Goal: Contribute content: Contribute content

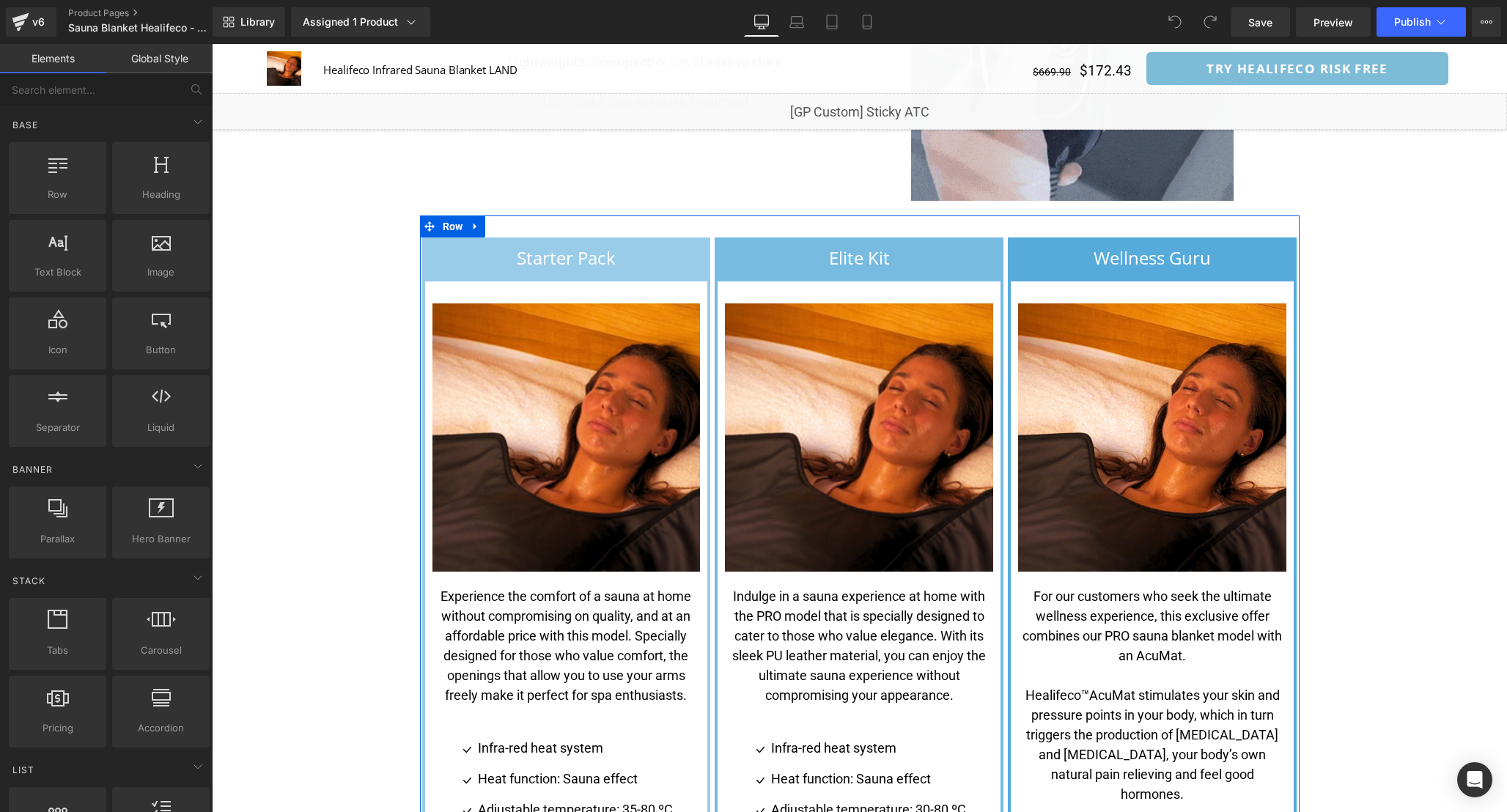
scroll to position [3308, 0]
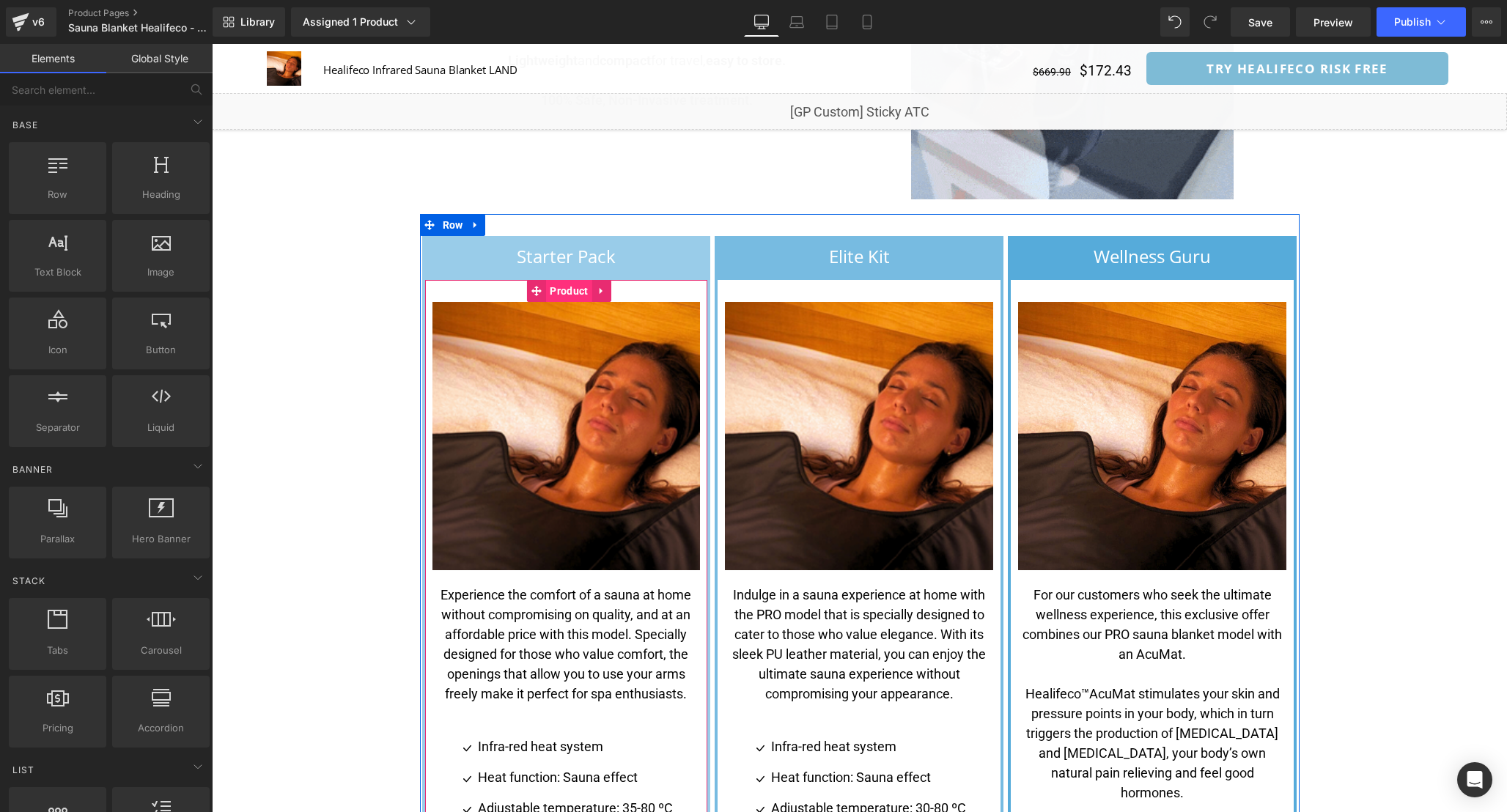
click at [564, 280] on span "Product" at bounding box center [568, 291] width 45 height 22
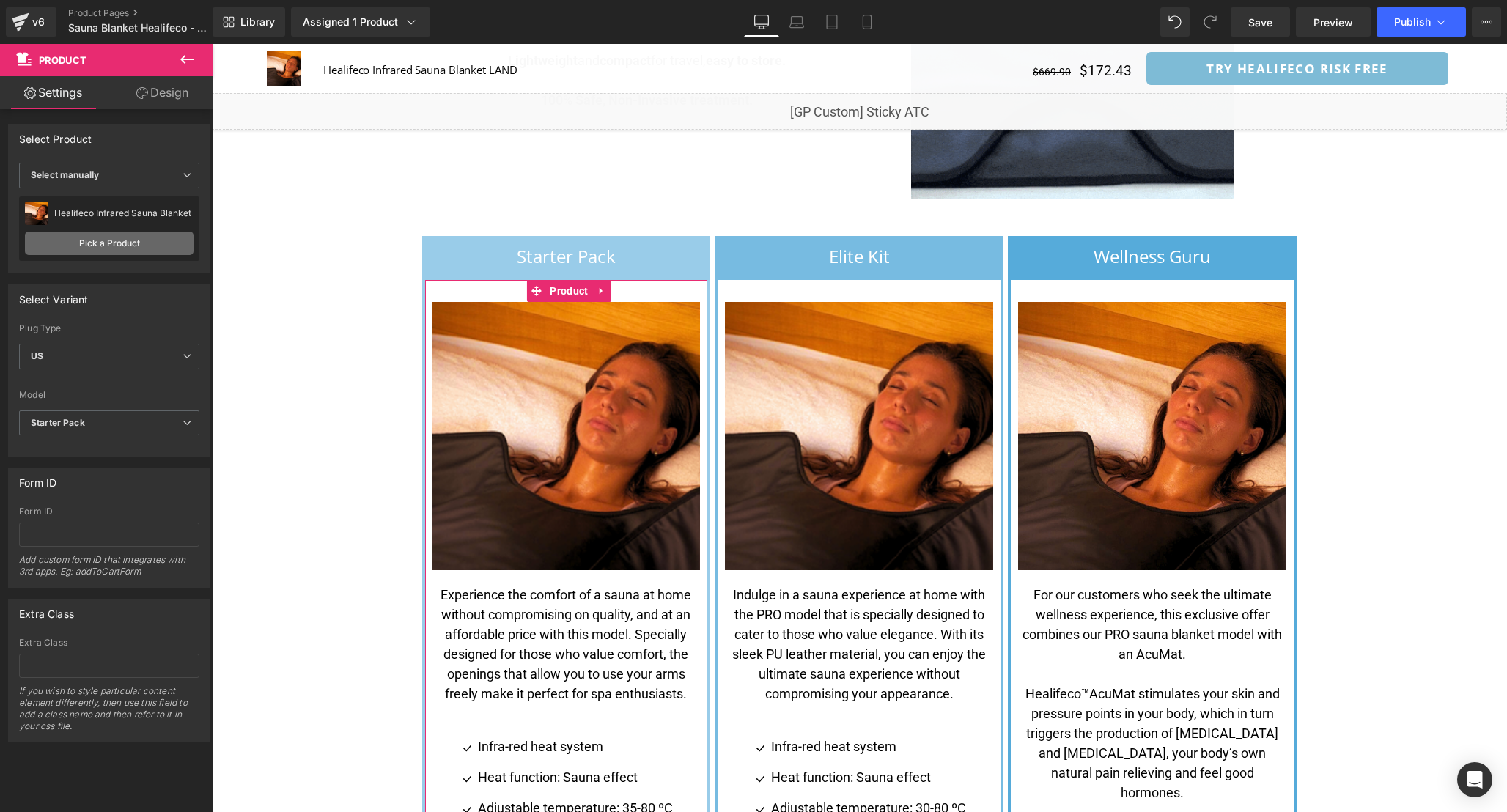
click at [130, 240] on link "Pick a Product" at bounding box center [109, 243] width 169 height 23
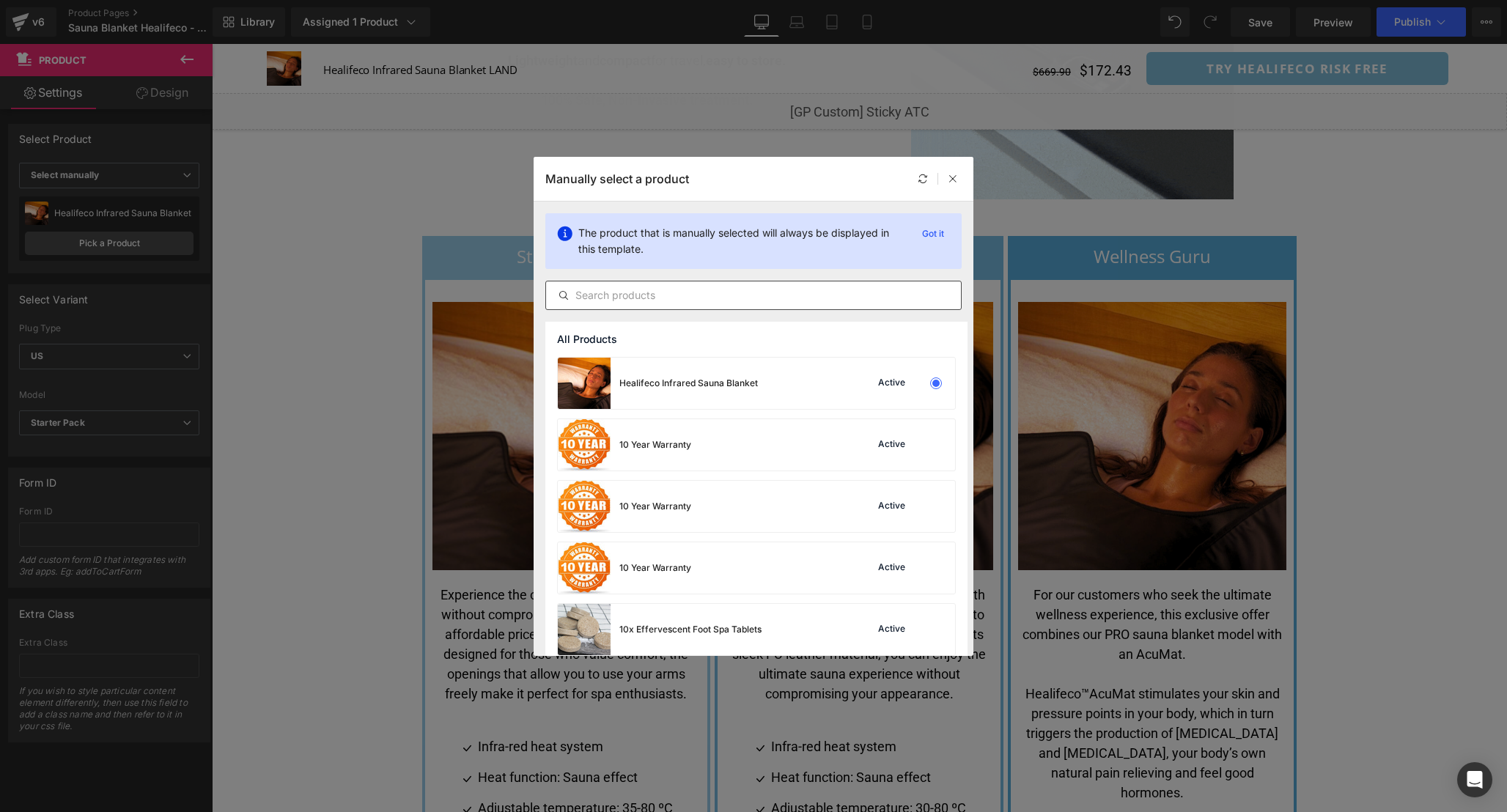
click at [646, 299] on input "text" at bounding box center [753, 296] width 415 height 18
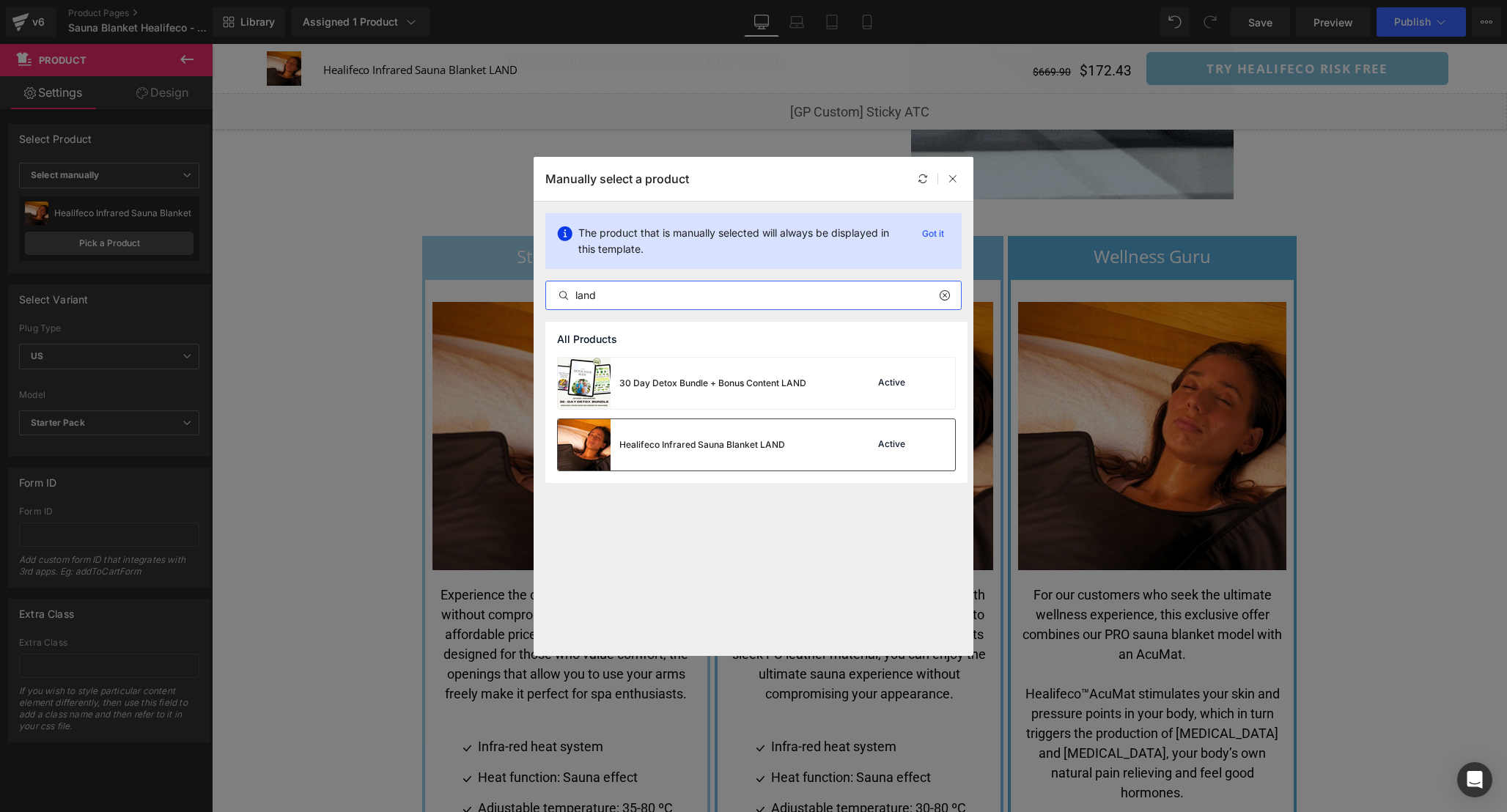
type input "land"
click at [805, 459] on div "Healifeco Infrared Sauna Blanket LAND Active" at bounding box center [756, 444] width 397 height 51
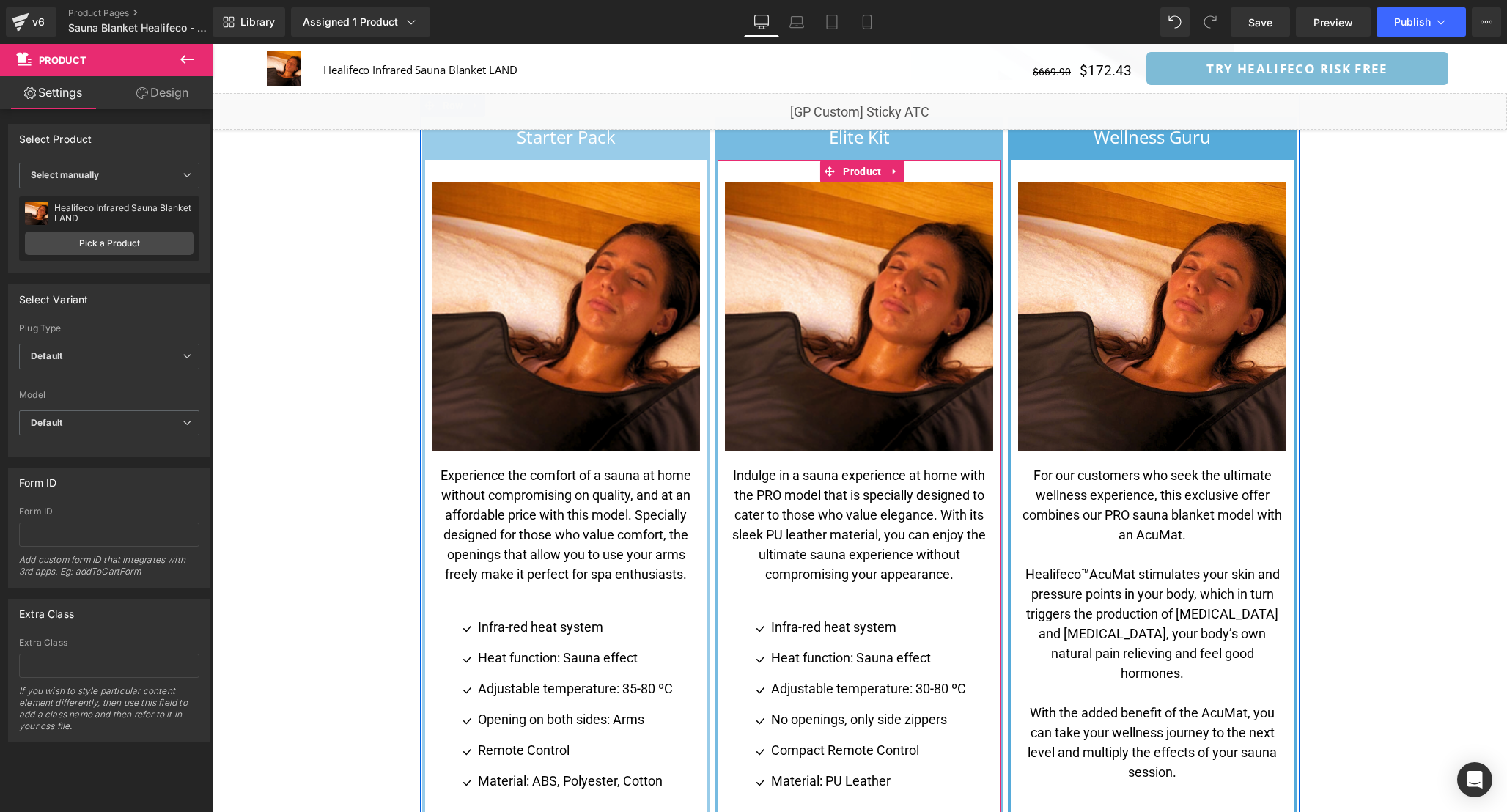
scroll to position [3421, 0]
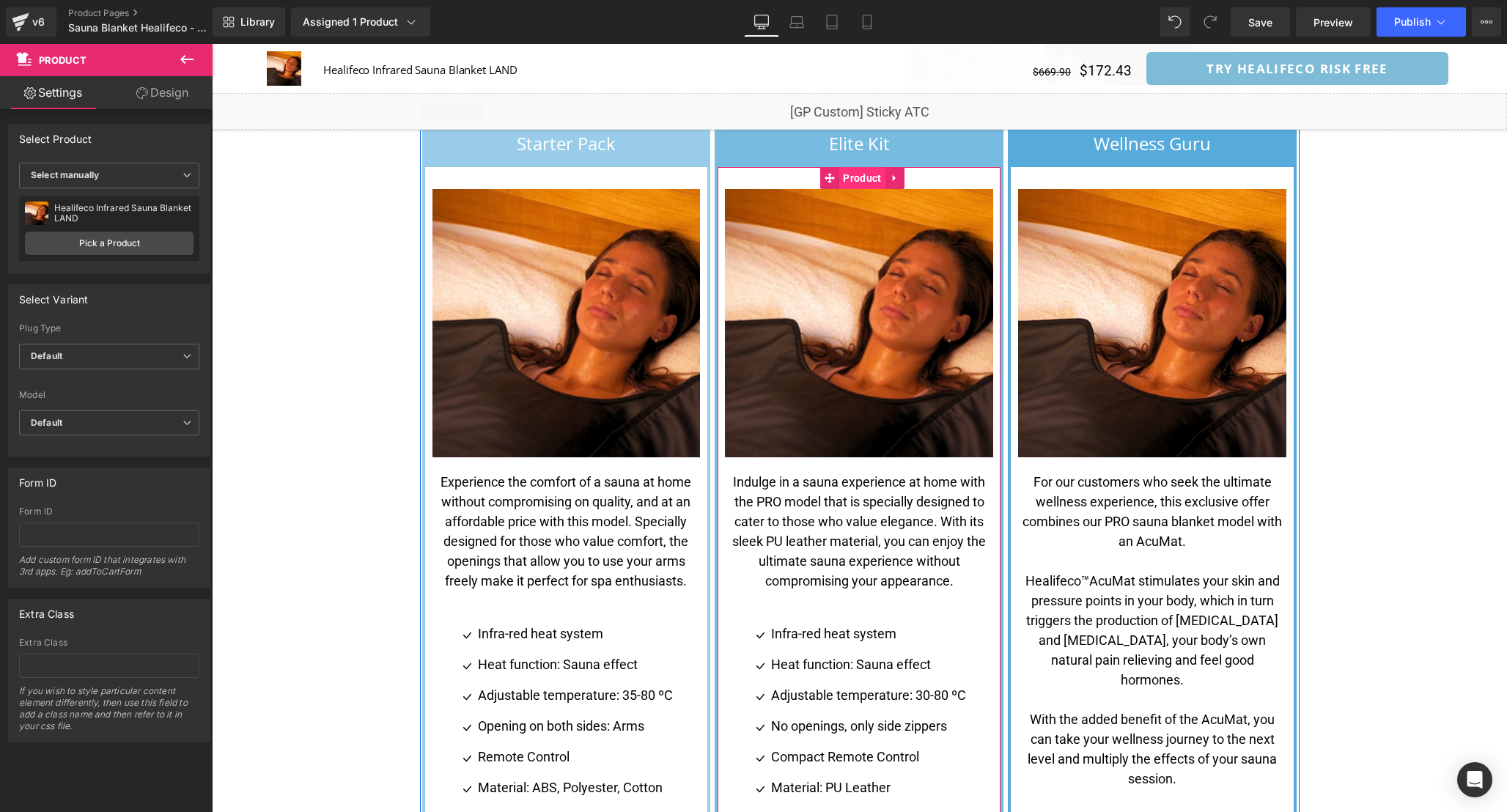
click at [861, 167] on span "Product" at bounding box center [861, 178] width 45 height 22
click at [134, 241] on link "Pick a Product" at bounding box center [109, 243] width 169 height 23
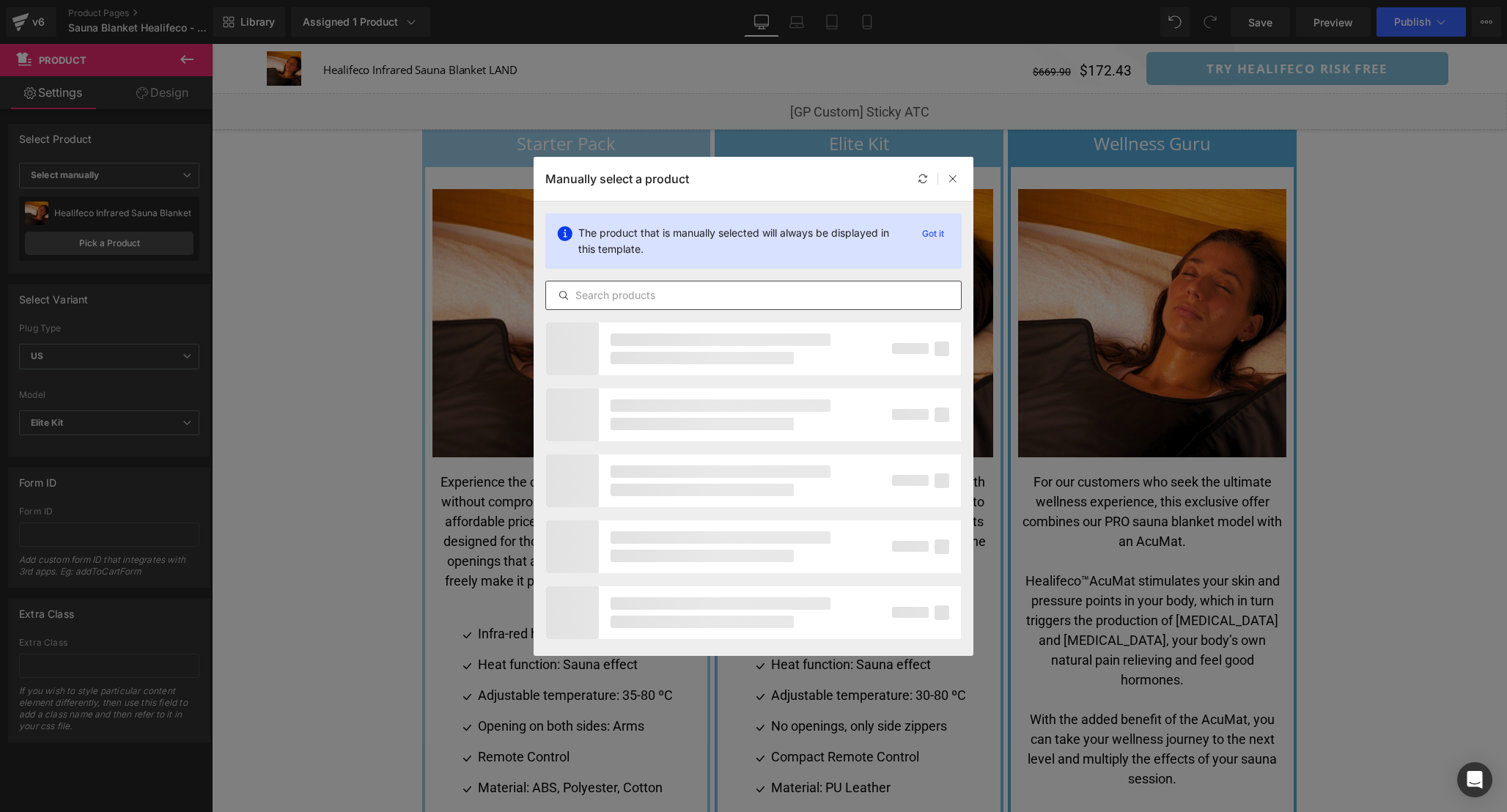
click at [676, 299] on input "text" at bounding box center [753, 296] width 415 height 18
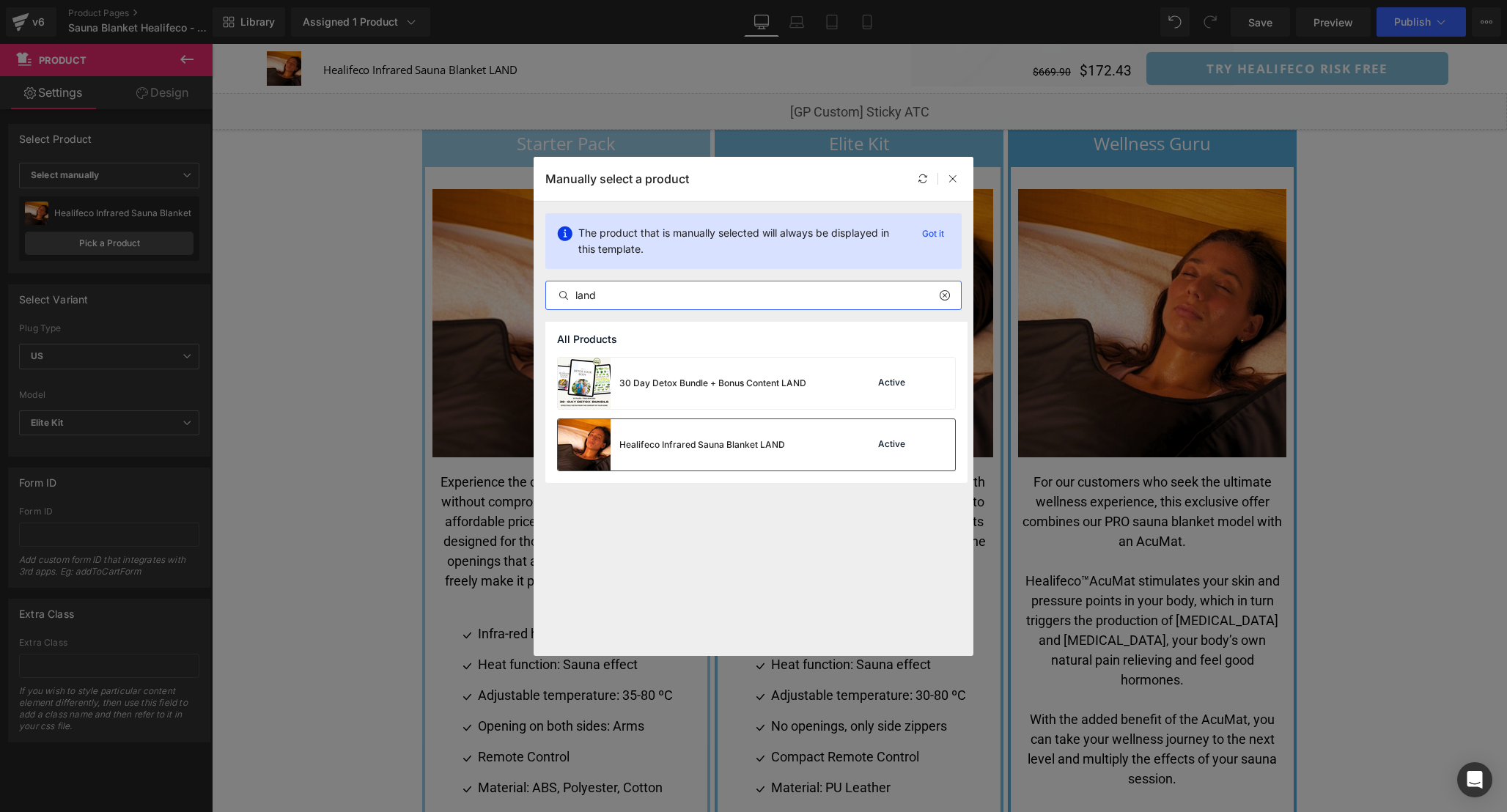
type input "land"
click at [720, 437] on div "Healifeco Infrared Sauna Blanket LAND" at bounding box center [671, 444] width 227 height 51
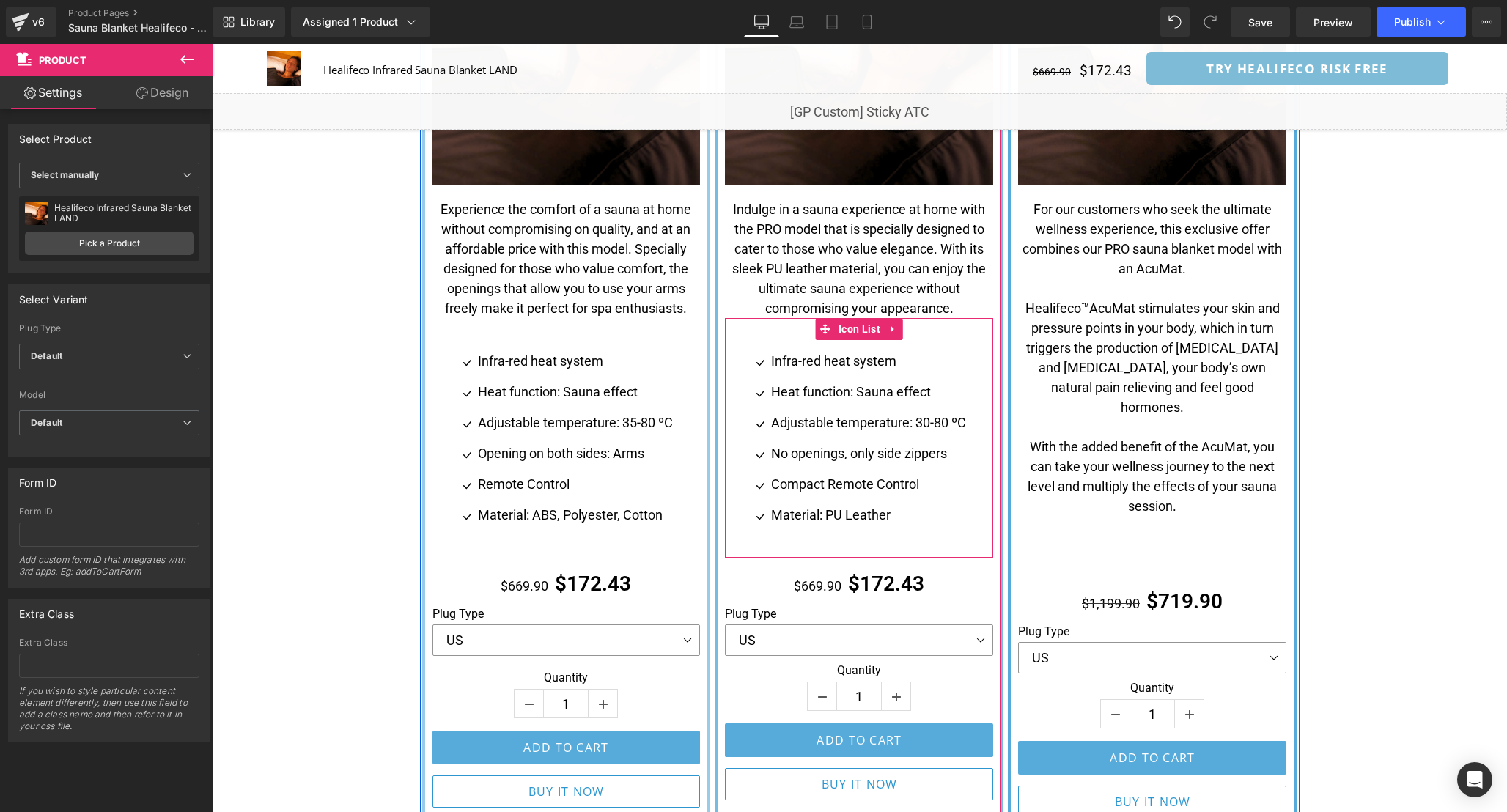
scroll to position [3642, 0]
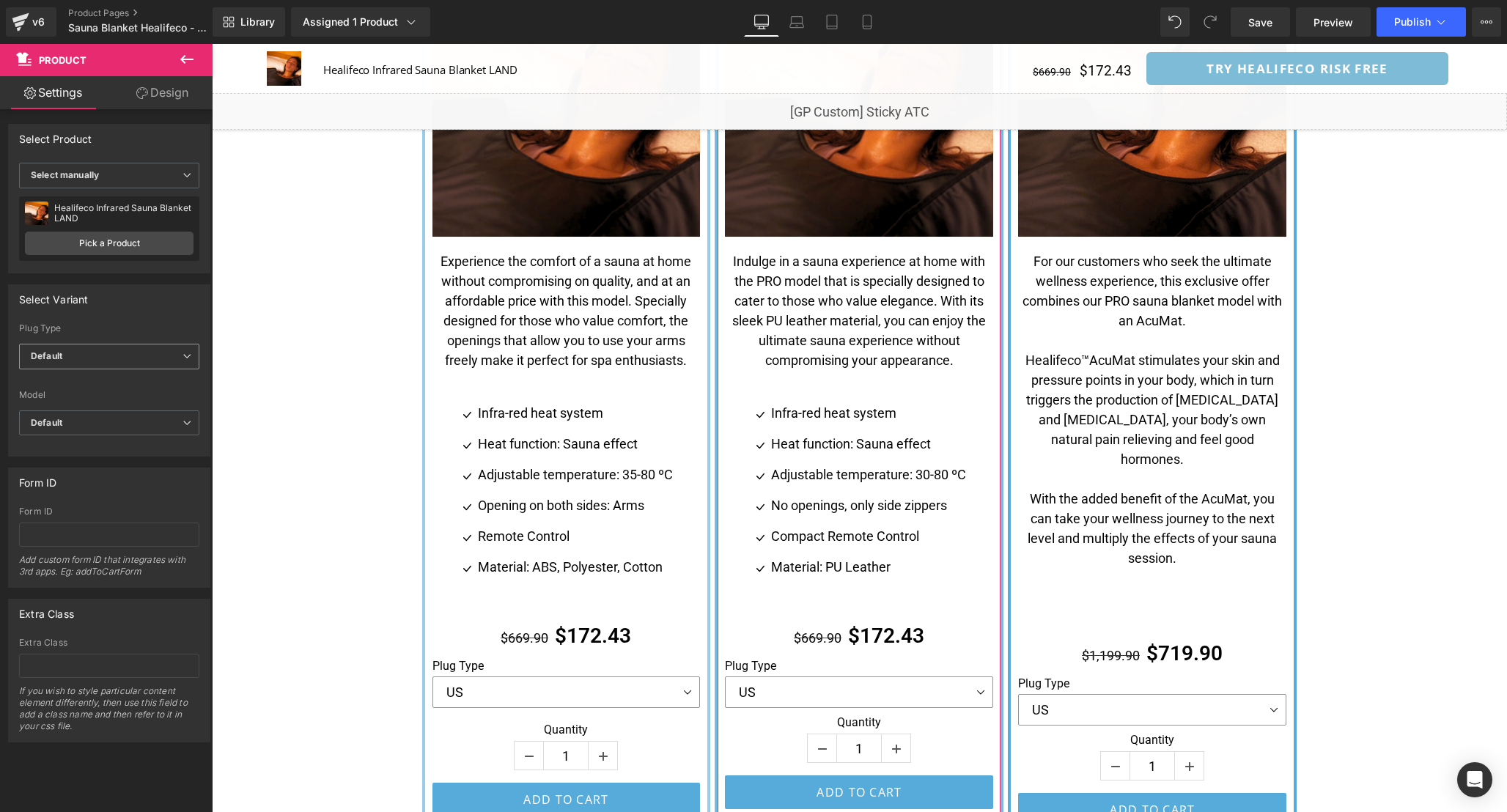
click at [138, 358] on span "Default" at bounding box center [109, 357] width 180 height 26
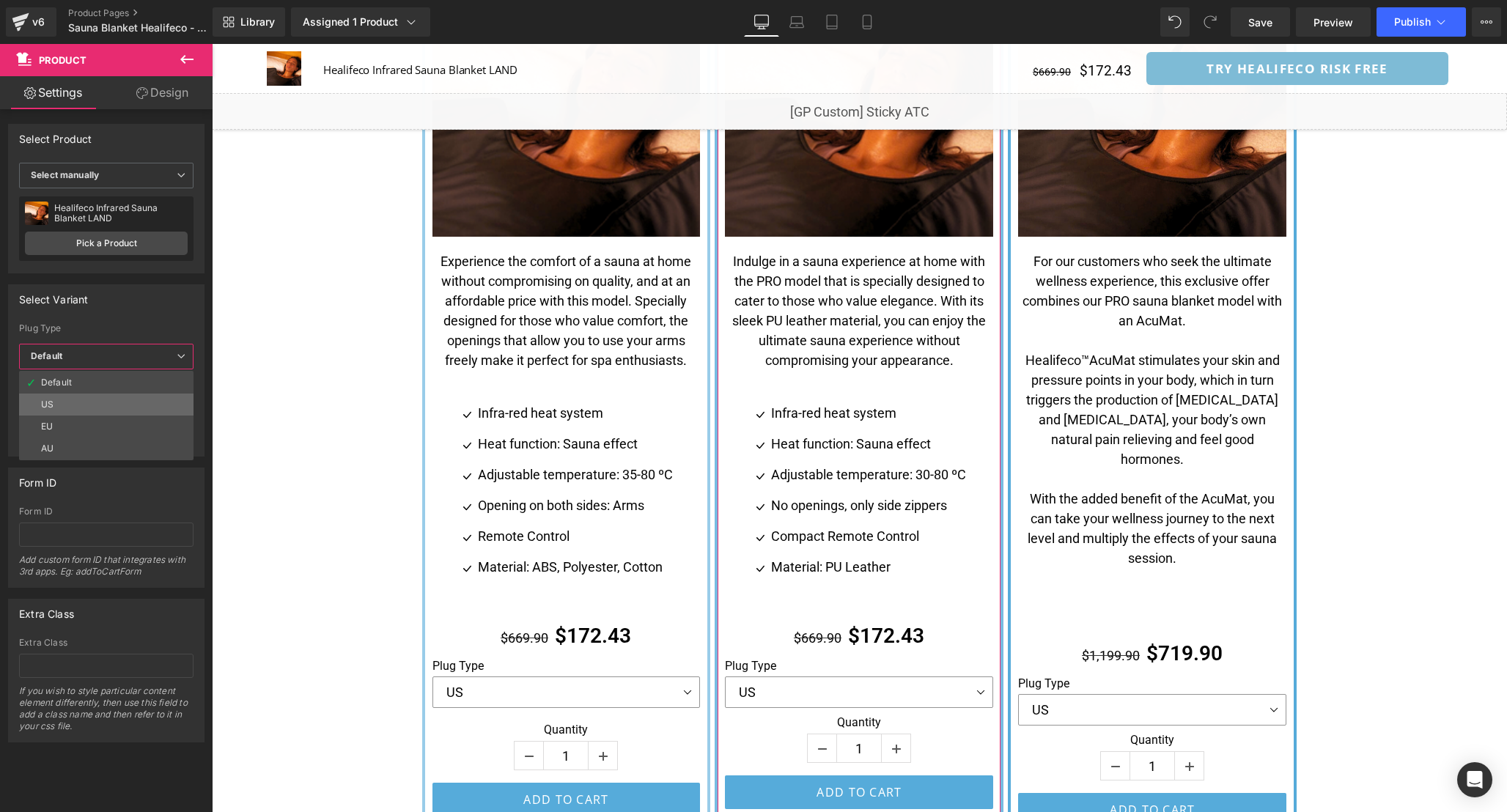
click at [122, 407] on li "US" at bounding box center [106, 405] width 174 height 22
click at [123, 424] on span "Default" at bounding box center [106, 423] width 174 height 26
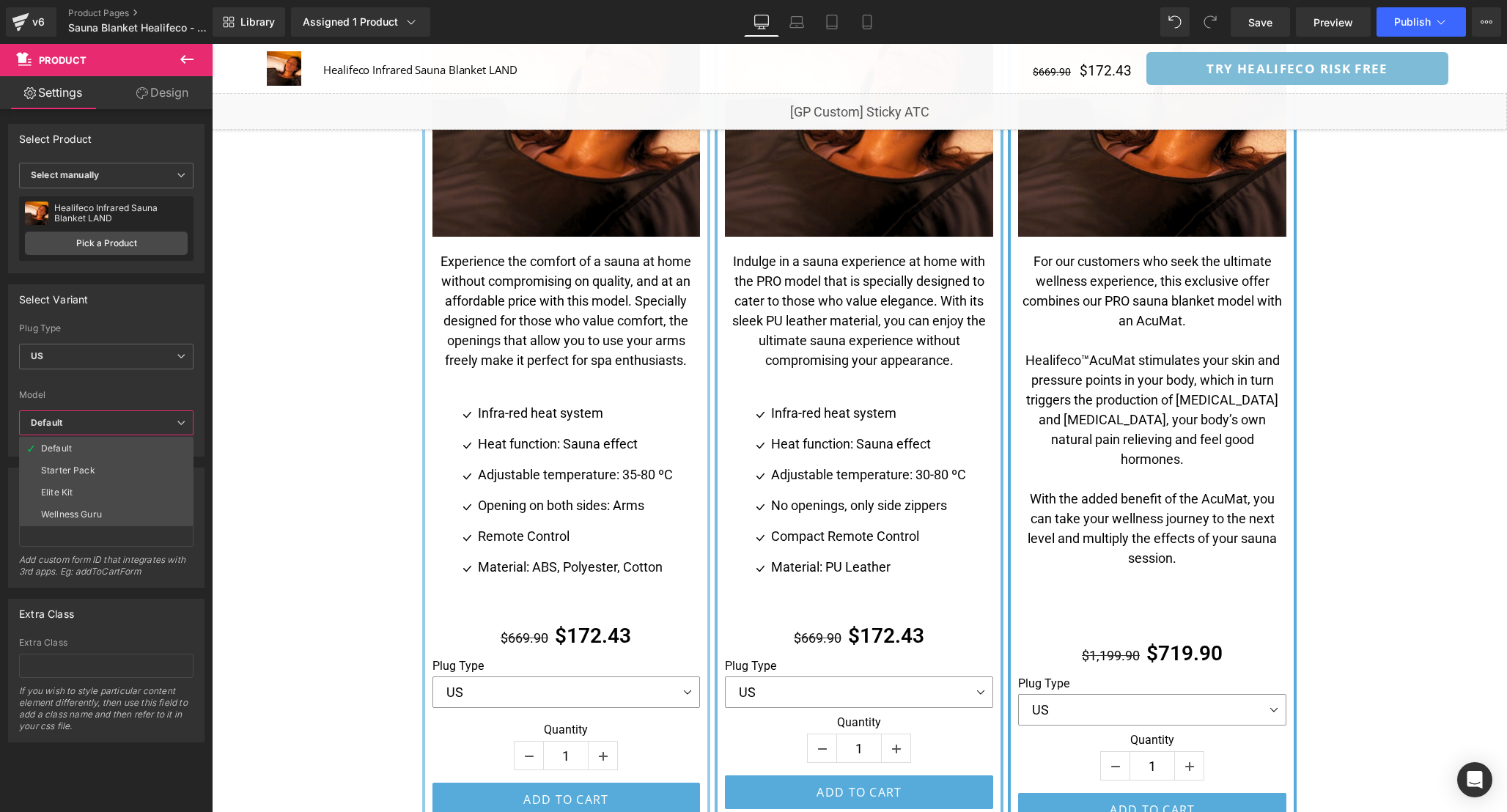
click at [123, 424] on span "Default" at bounding box center [106, 423] width 174 height 26
click at [123, 424] on span "Default" at bounding box center [109, 423] width 180 height 26
click at [111, 489] on li "Elite Kit" at bounding box center [106, 493] width 174 height 22
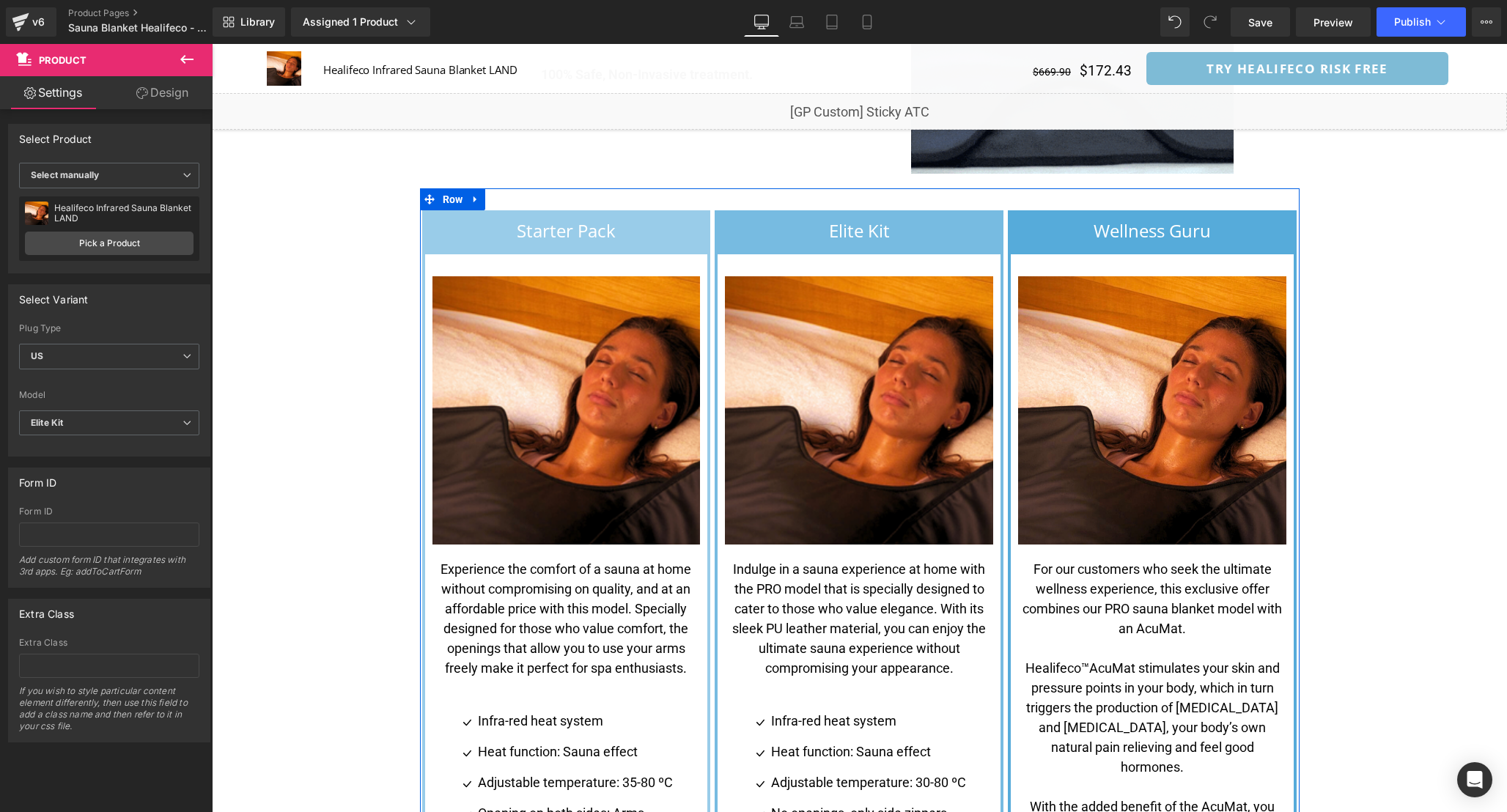
scroll to position [3330, 0]
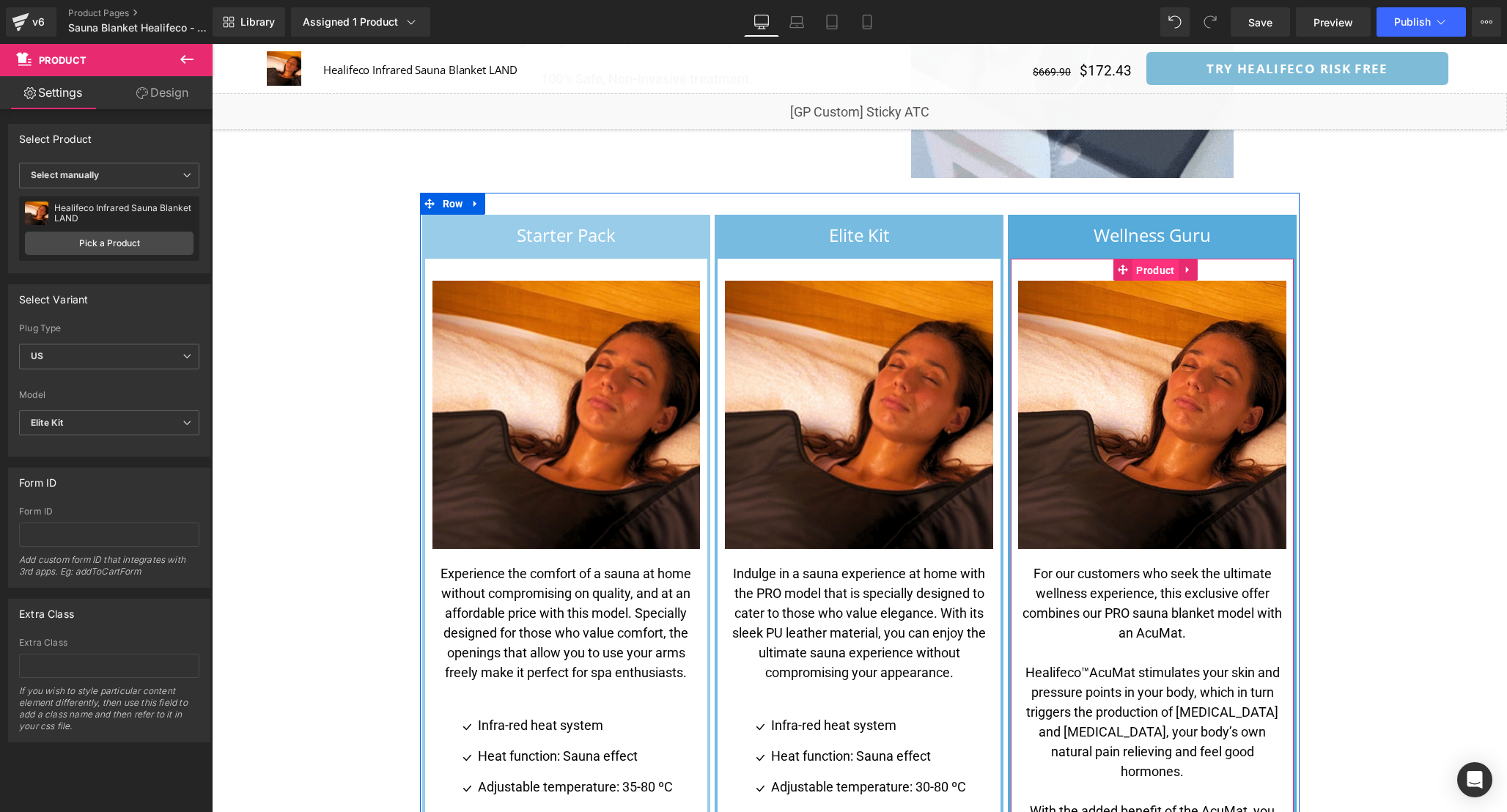
click at [1146, 259] on span "Product" at bounding box center [1154, 270] width 45 height 22
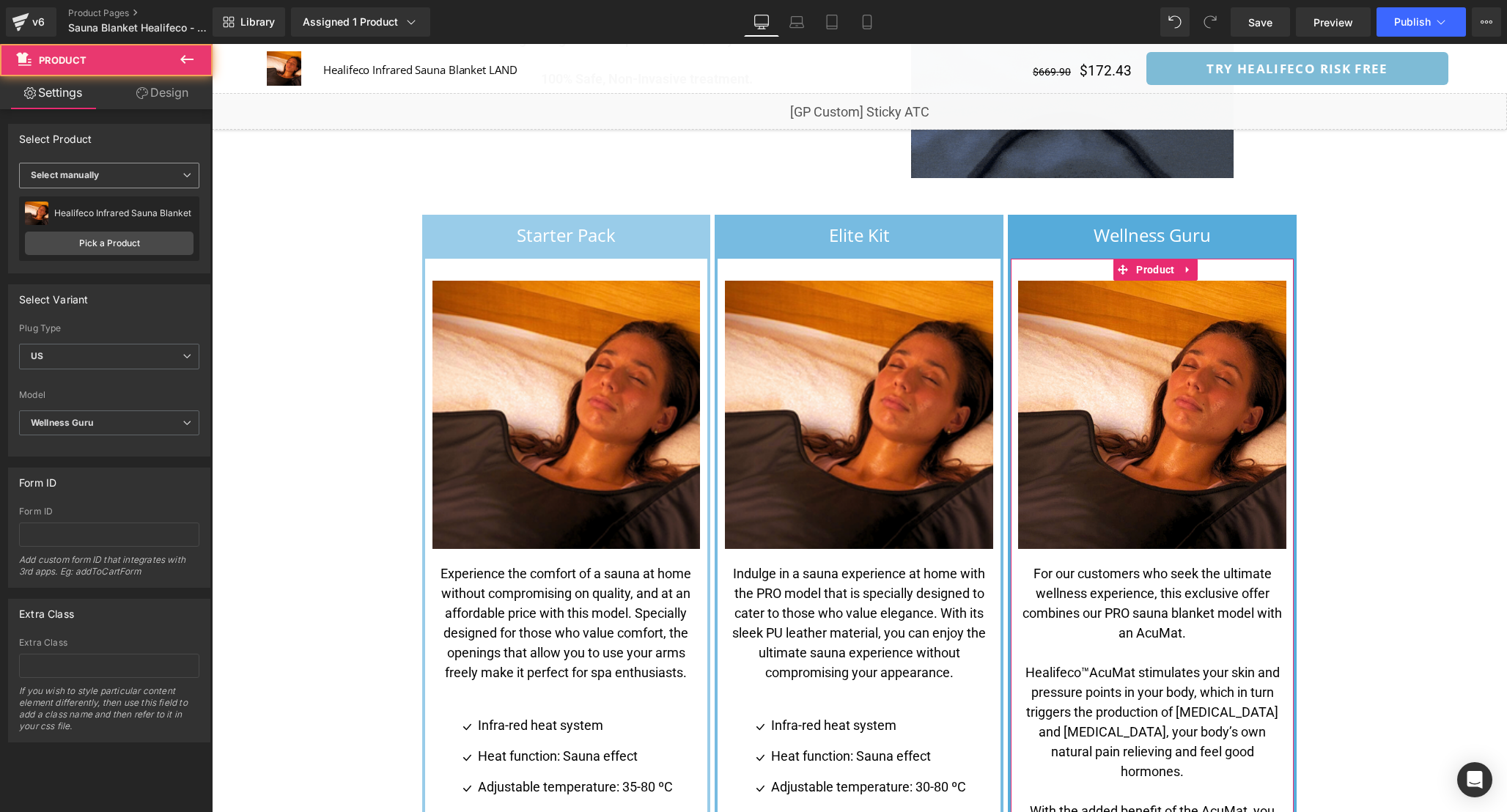
click at [130, 180] on span "Select manually" at bounding box center [109, 176] width 180 height 26
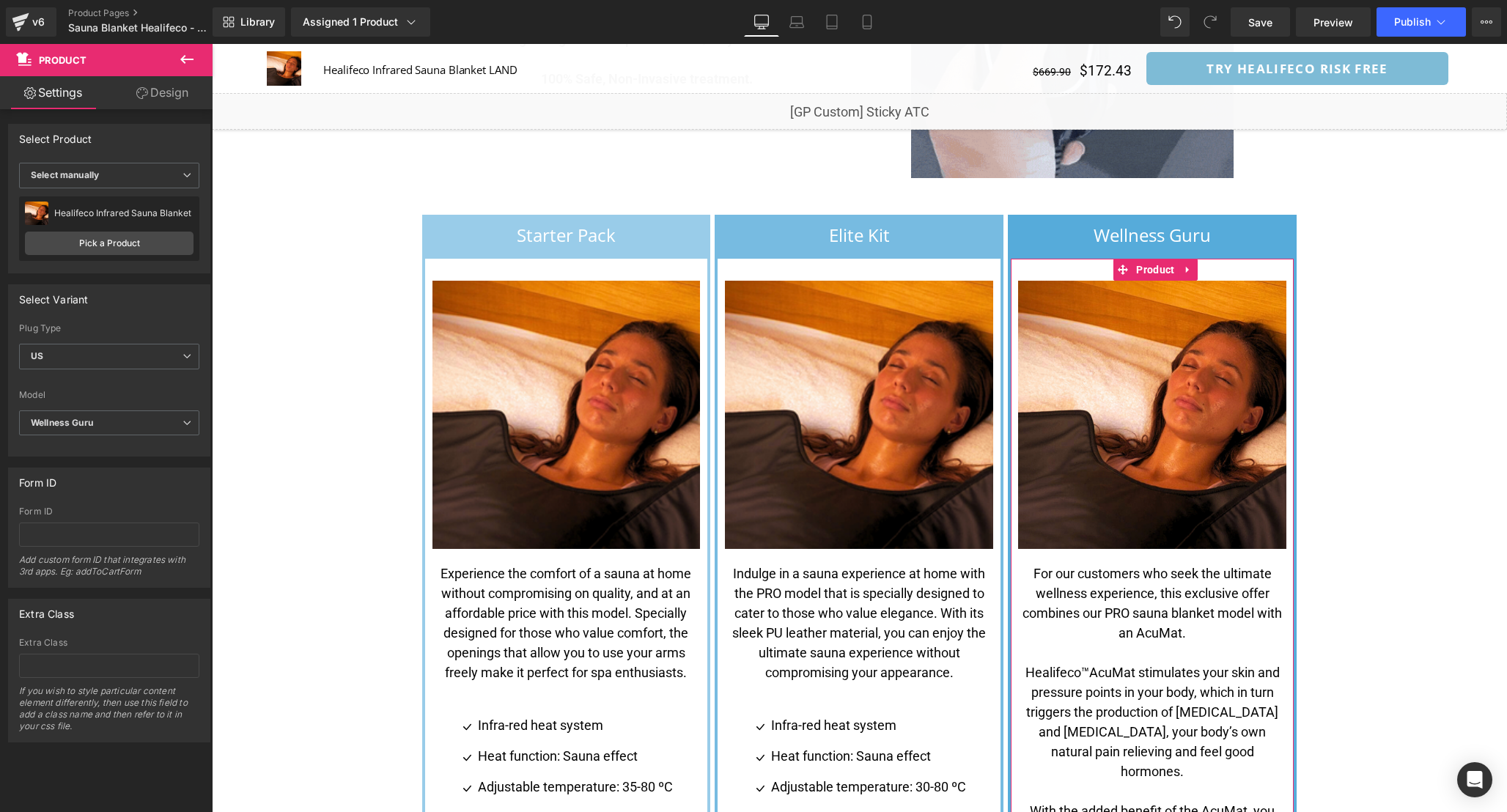
click at [149, 273] on div "Select Variant 44096470712575 Plug Type Default US EU AU US Default US EU AU Mo…" at bounding box center [109, 365] width 219 height 184
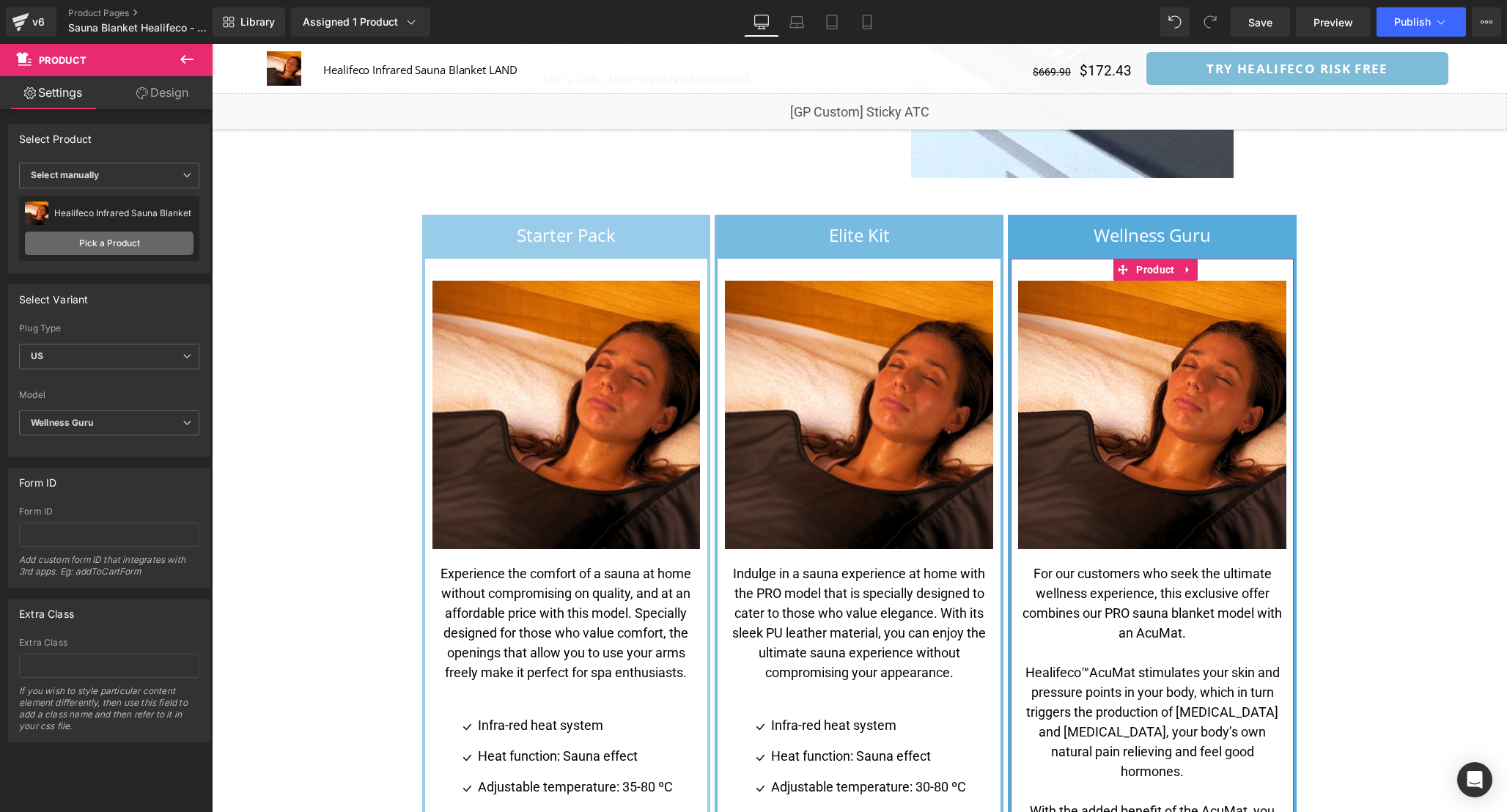
click at [128, 235] on link "Pick a Product" at bounding box center [109, 243] width 169 height 23
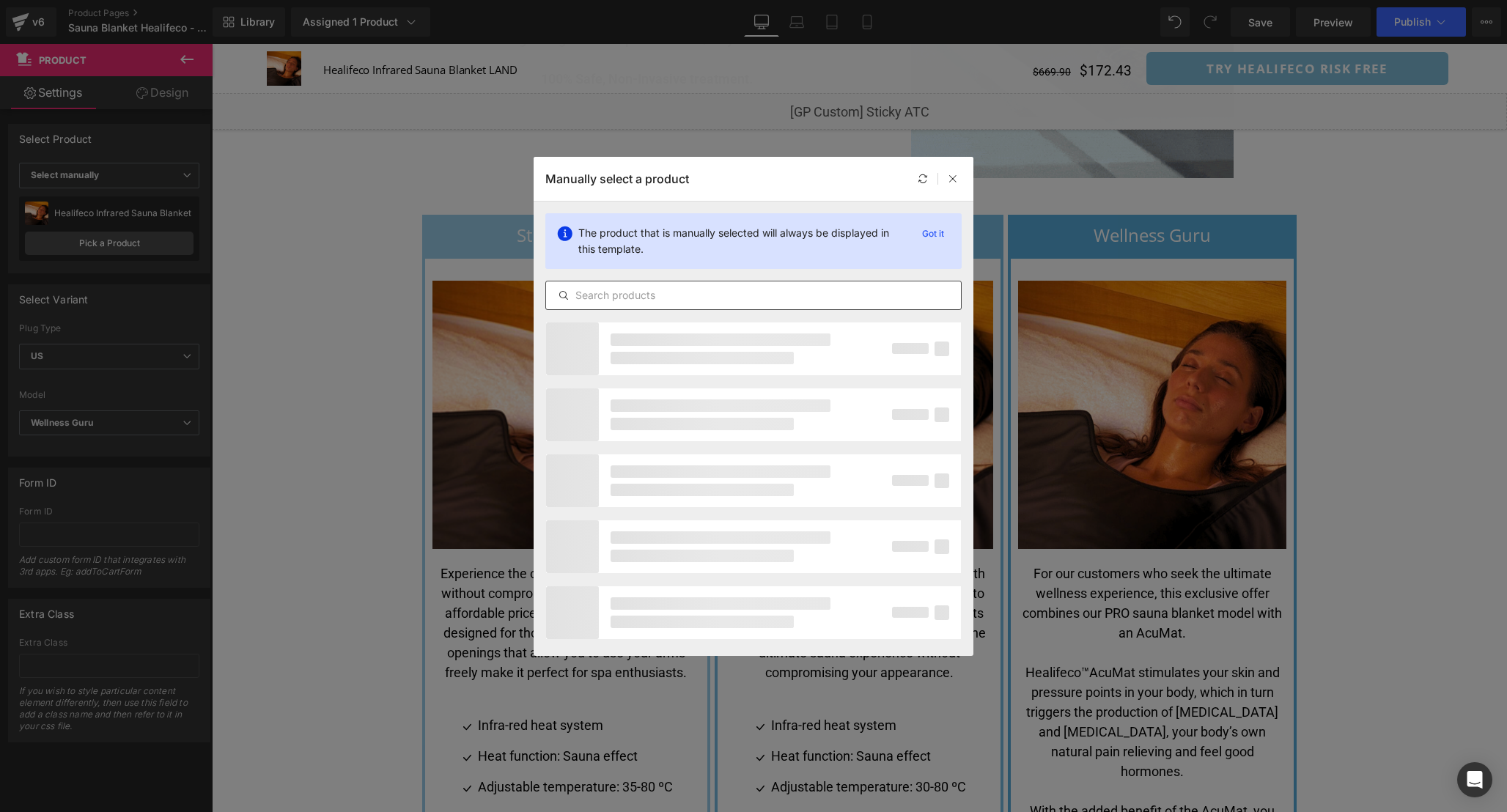
click at [678, 287] on input "text" at bounding box center [753, 296] width 415 height 18
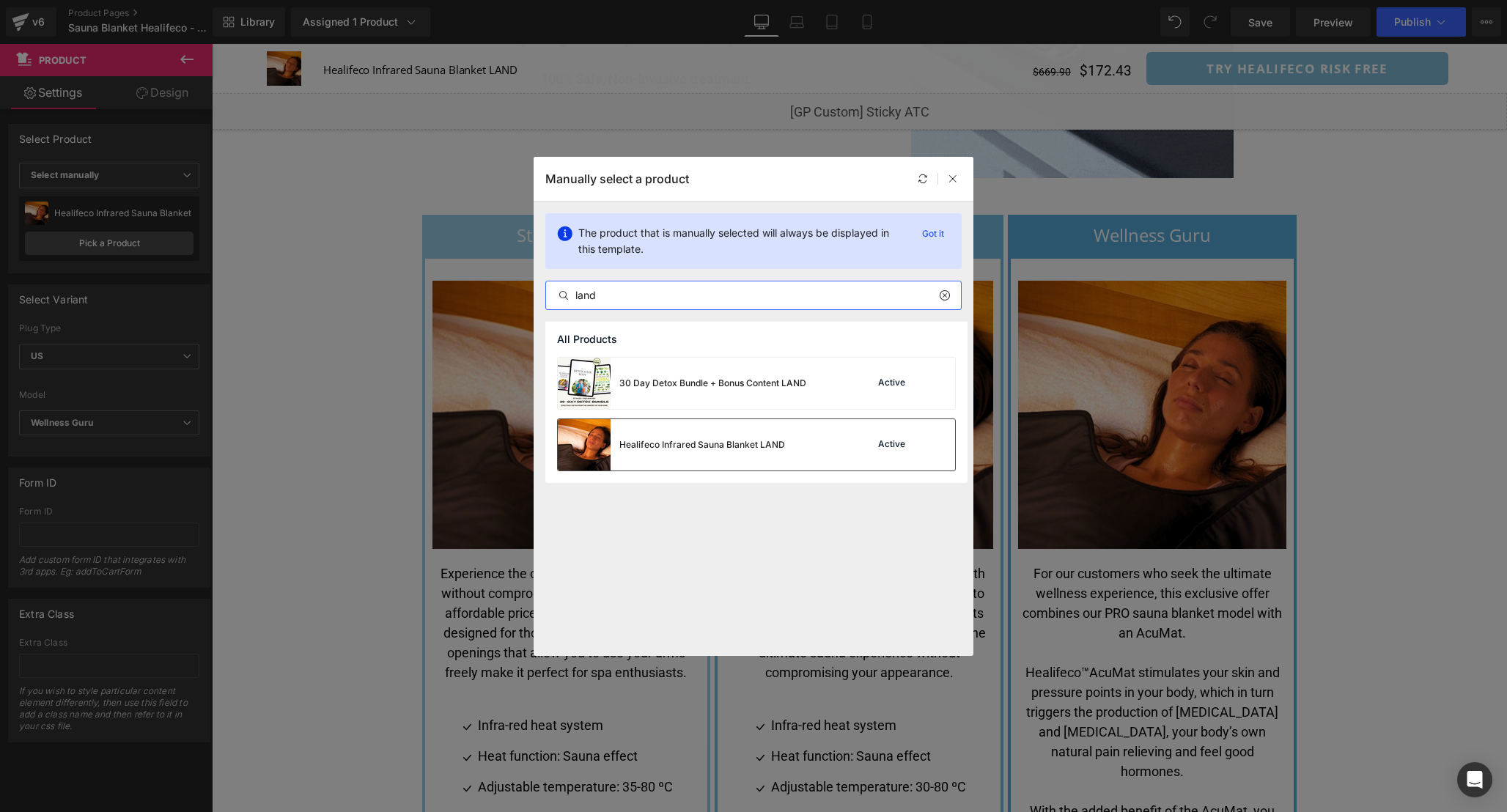
type input "land"
click at [782, 450] on div "Healifeco Infrared Sauna Blanket LAND" at bounding box center [702, 444] width 166 height 13
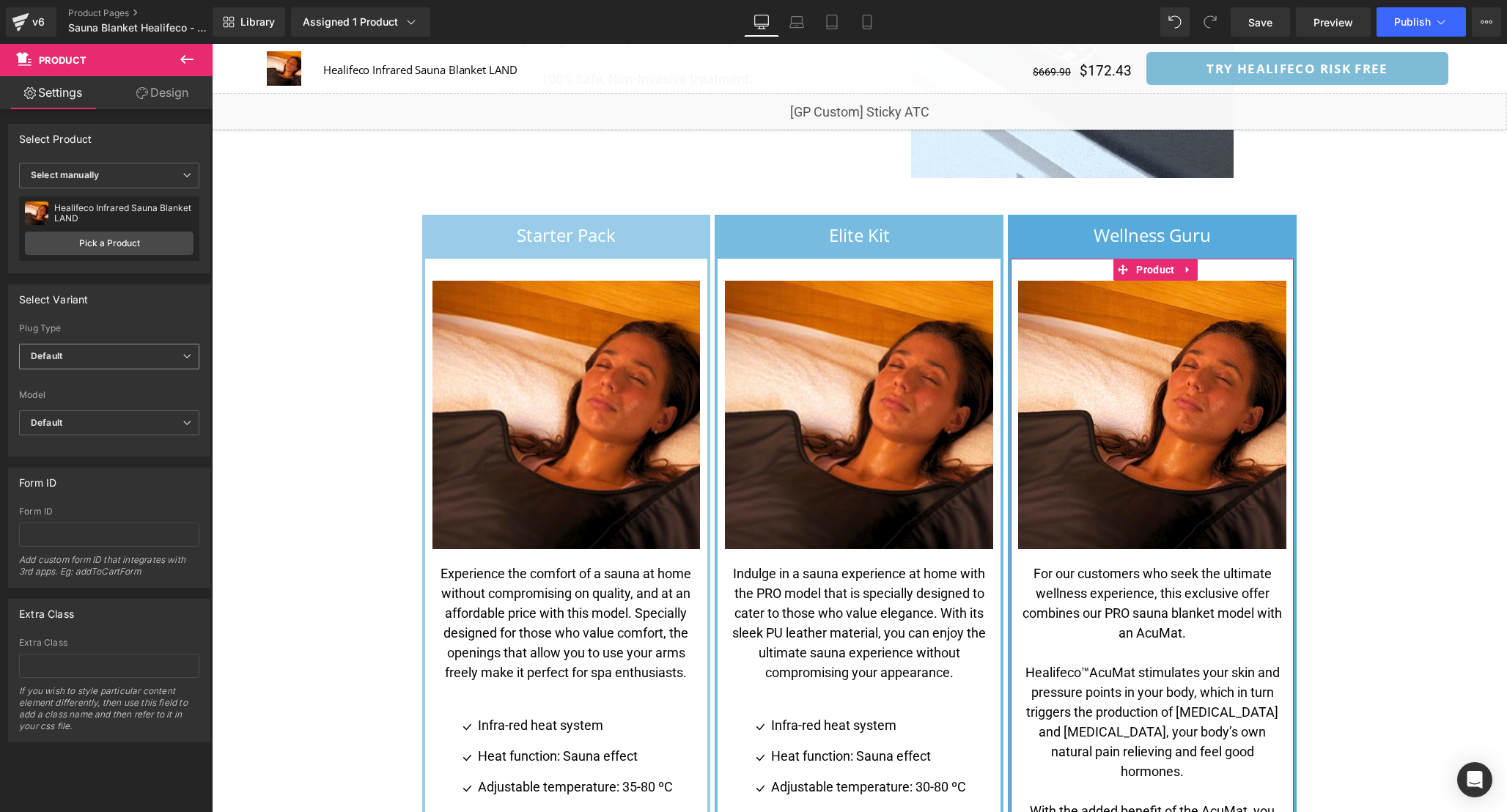
click at [121, 355] on span "Default" at bounding box center [109, 357] width 180 height 26
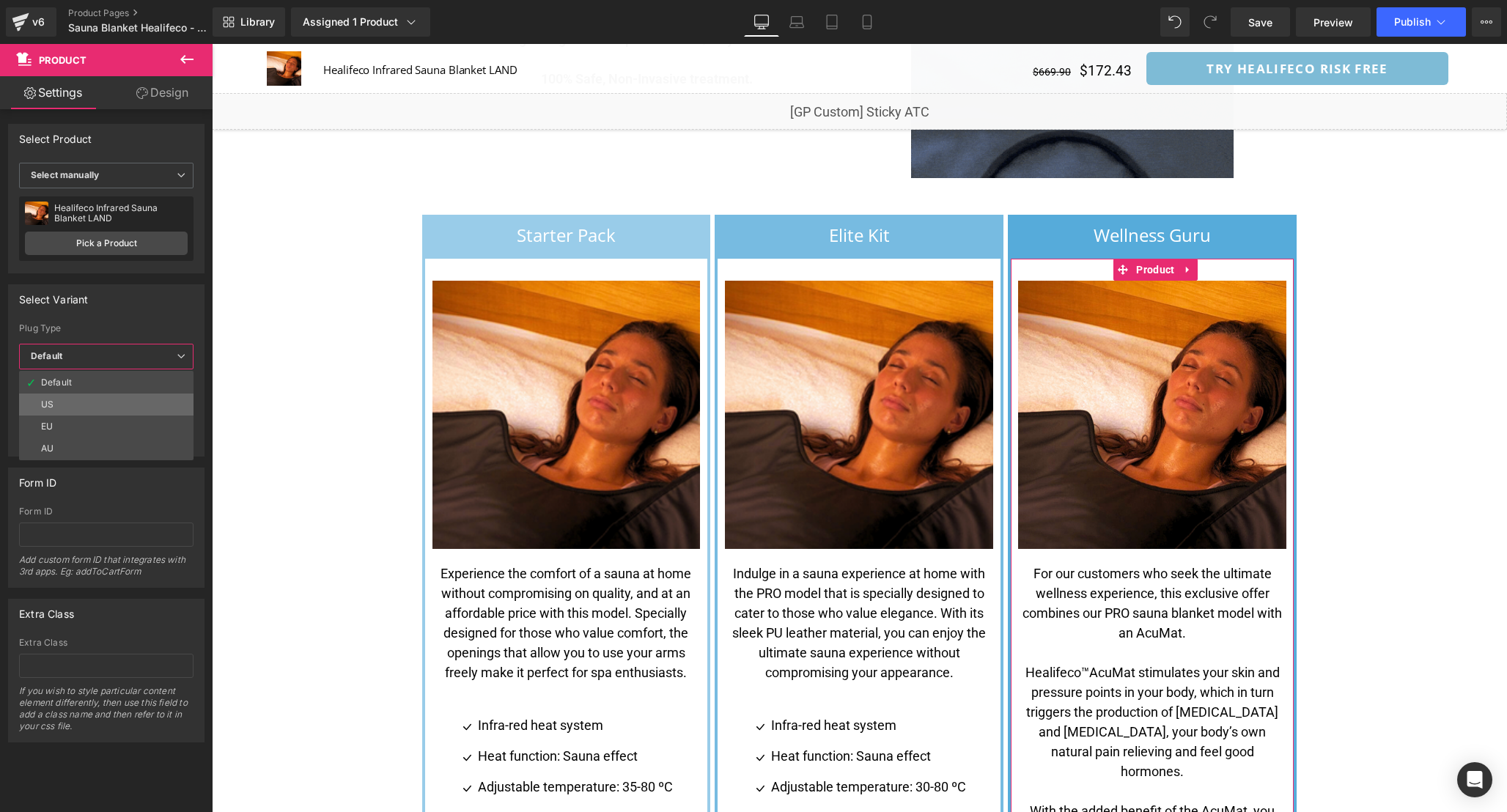
click at [110, 396] on li "US" at bounding box center [106, 405] width 174 height 22
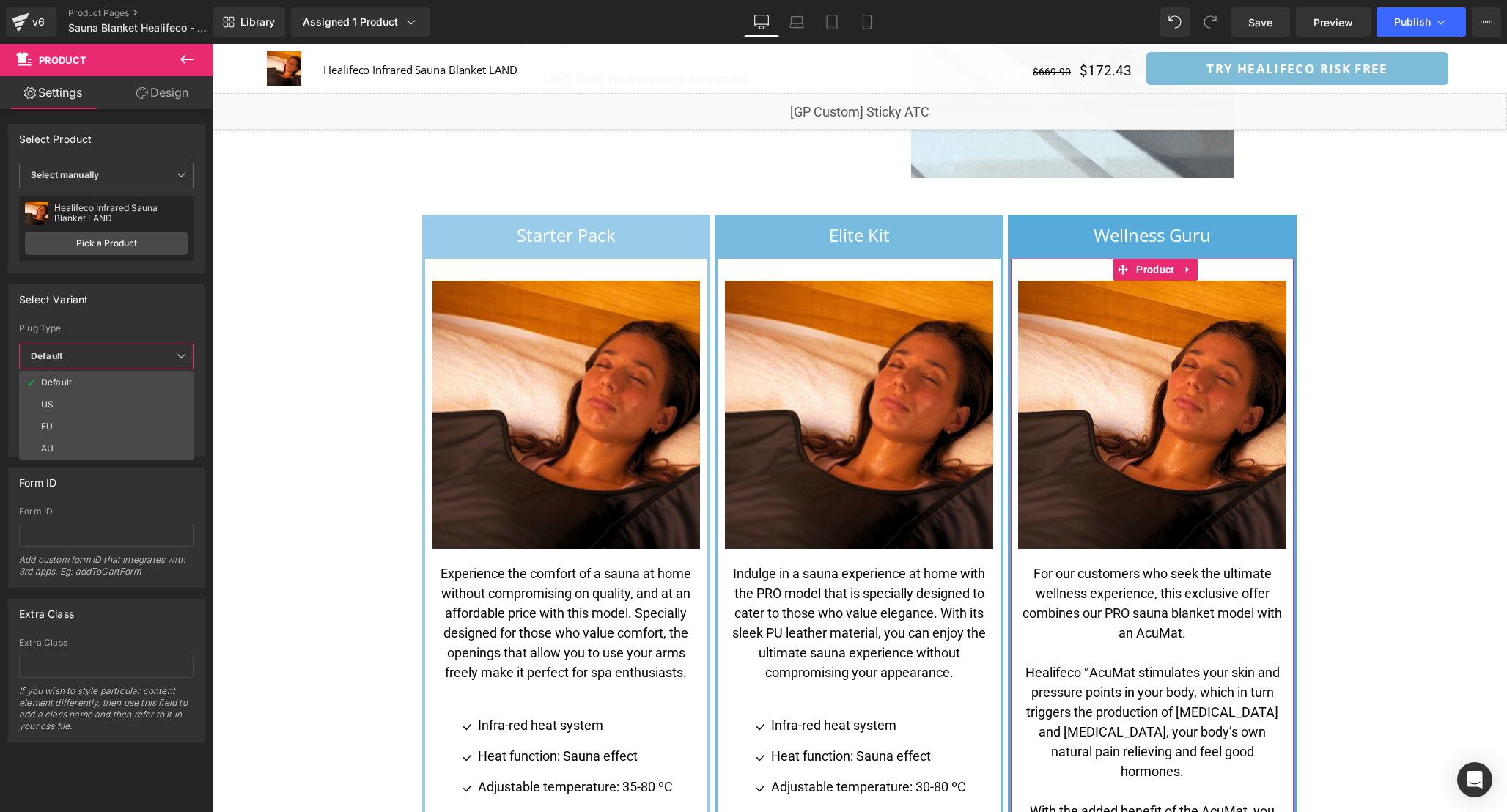
click at [125, 412] on span "Default" at bounding box center [106, 423] width 174 height 26
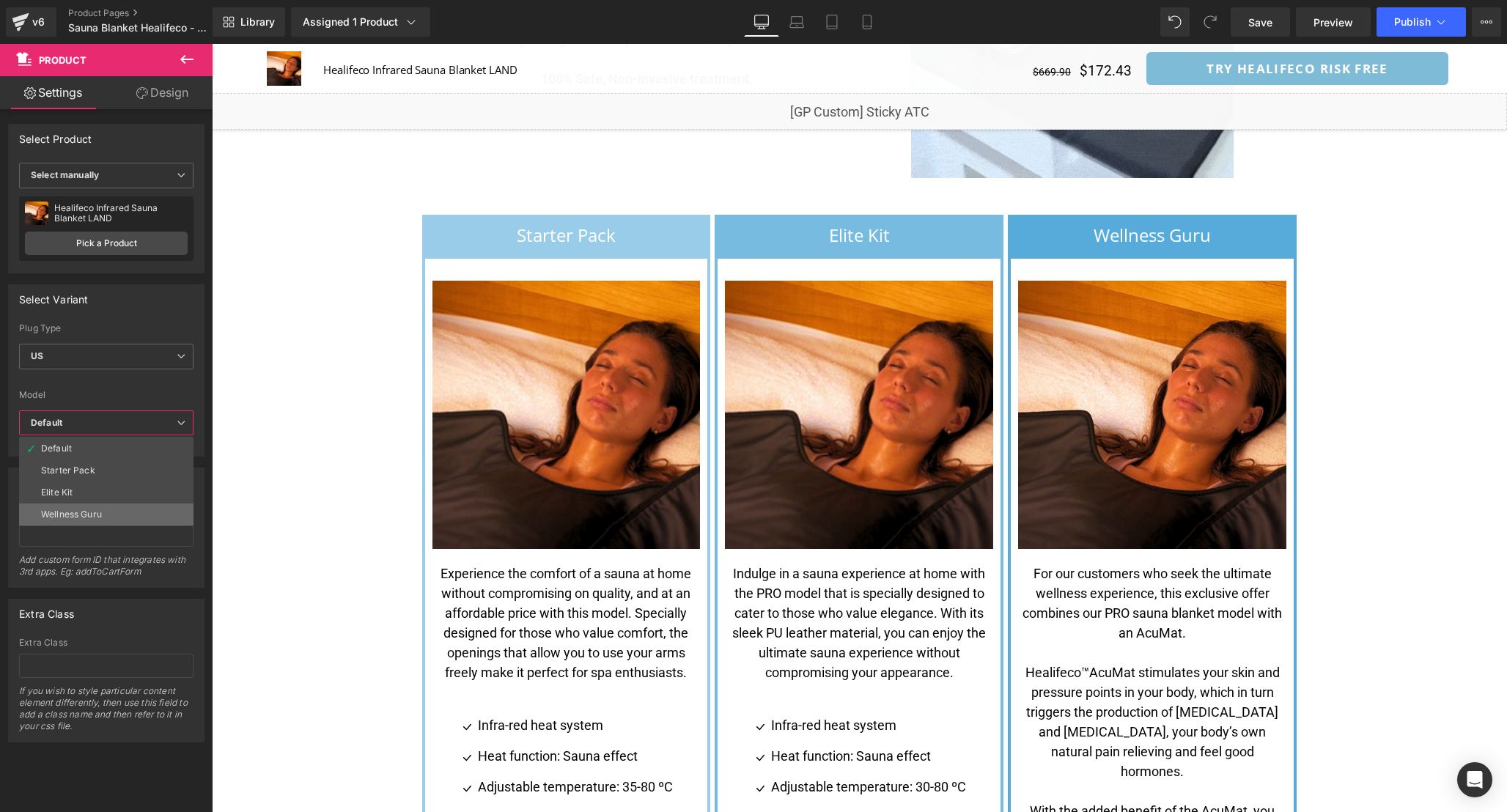
click at [108, 509] on li "Wellness Guru" at bounding box center [106, 514] width 174 height 22
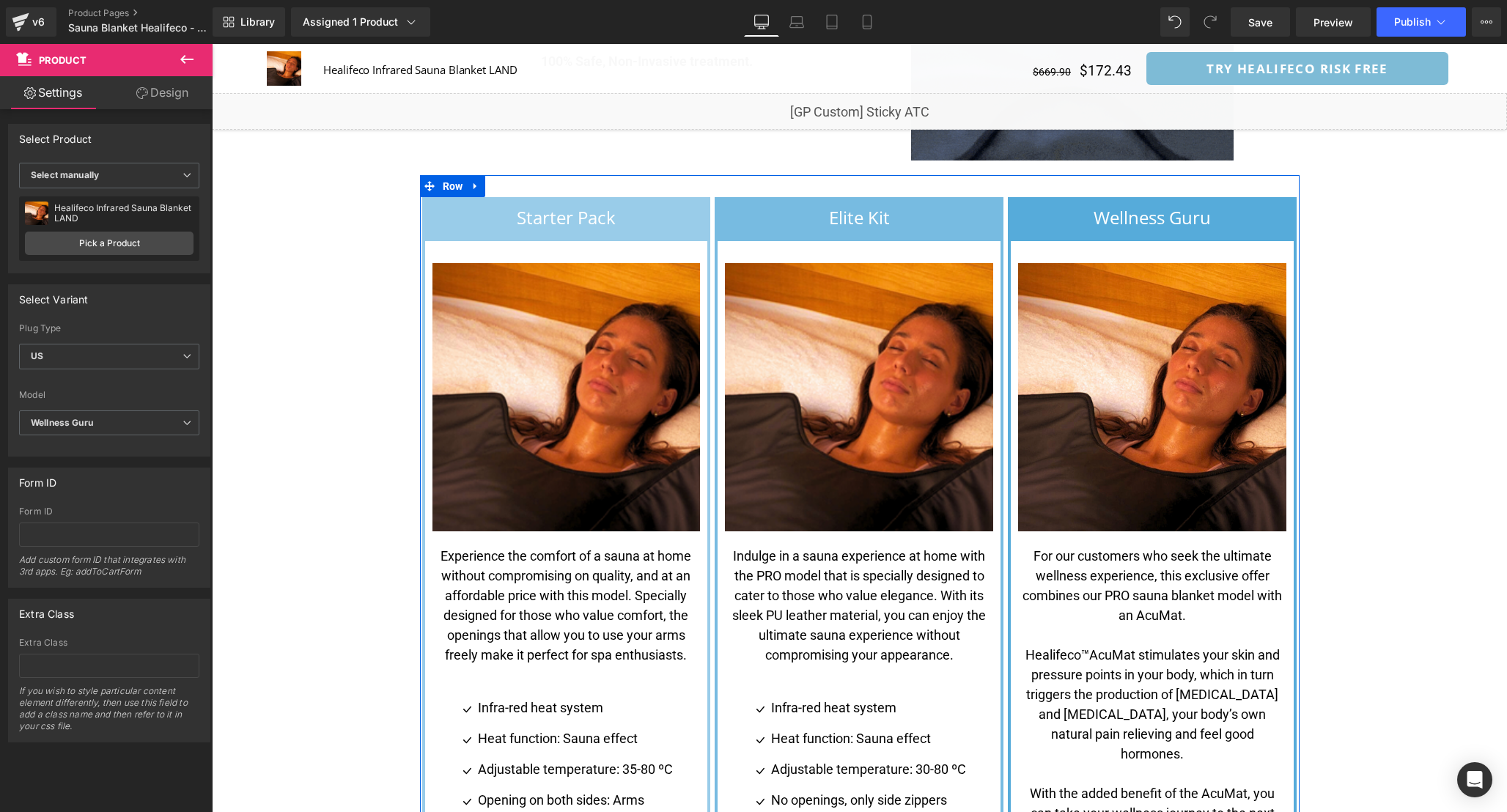
scroll to position [3332, 0]
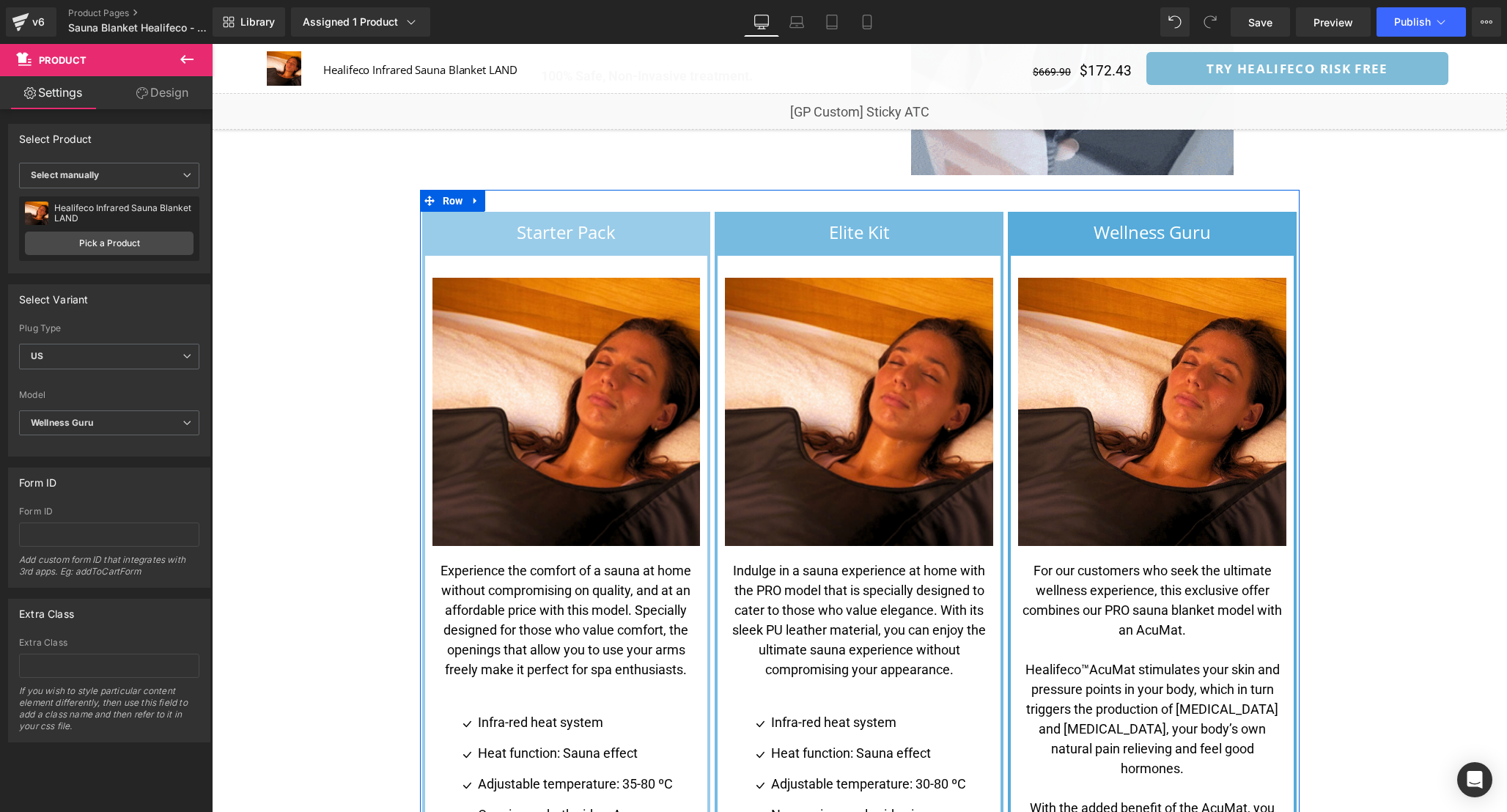
click at [558, 421] on img at bounding box center [566, 412] width 268 height 268
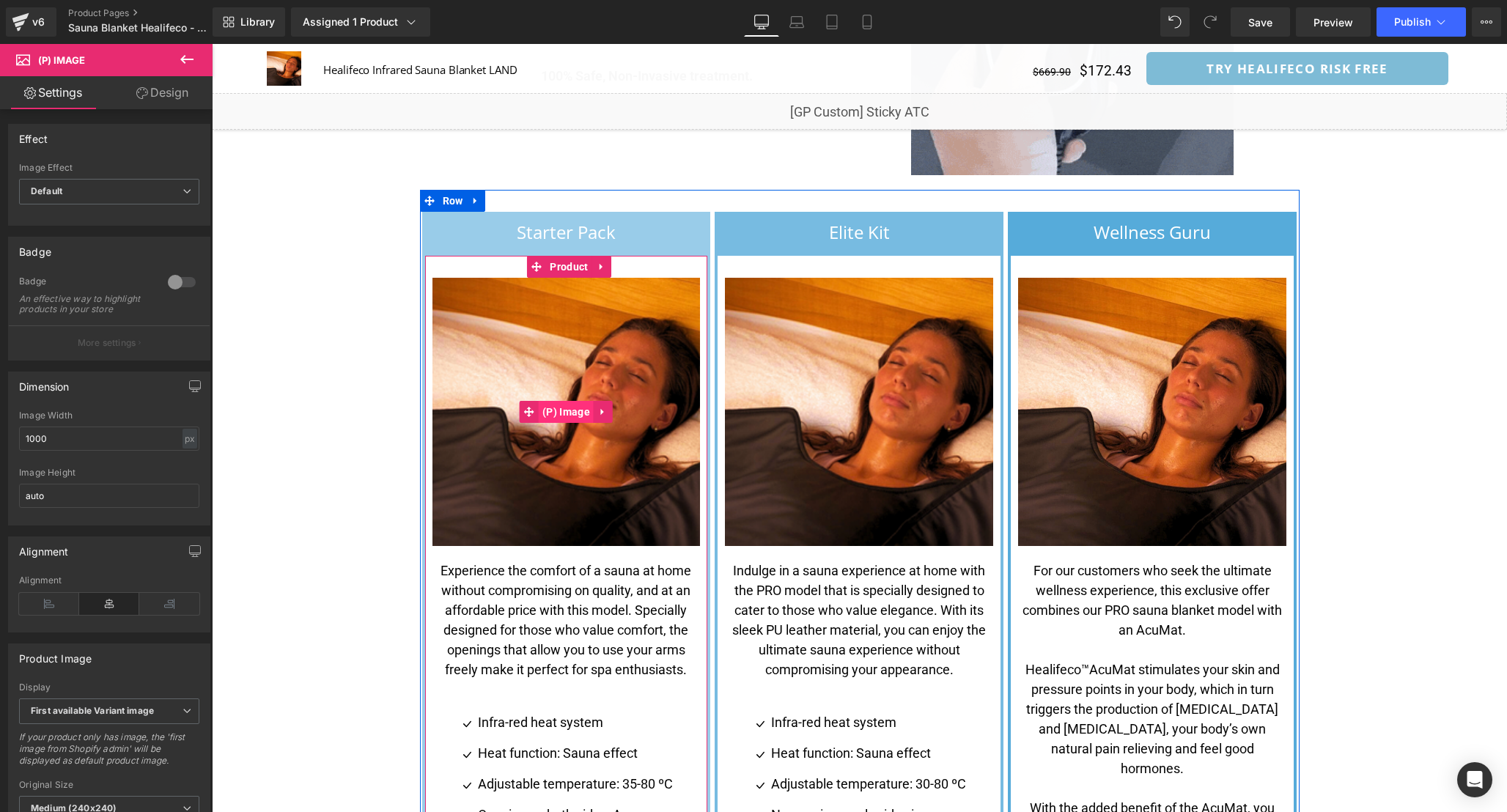
click at [563, 401] on span "(P) Image" at bounding box center [566, 412] width 55 height 22
click at [564, 401] on span "(P) Image" at bounding box center [566, 412] width 55 height 22
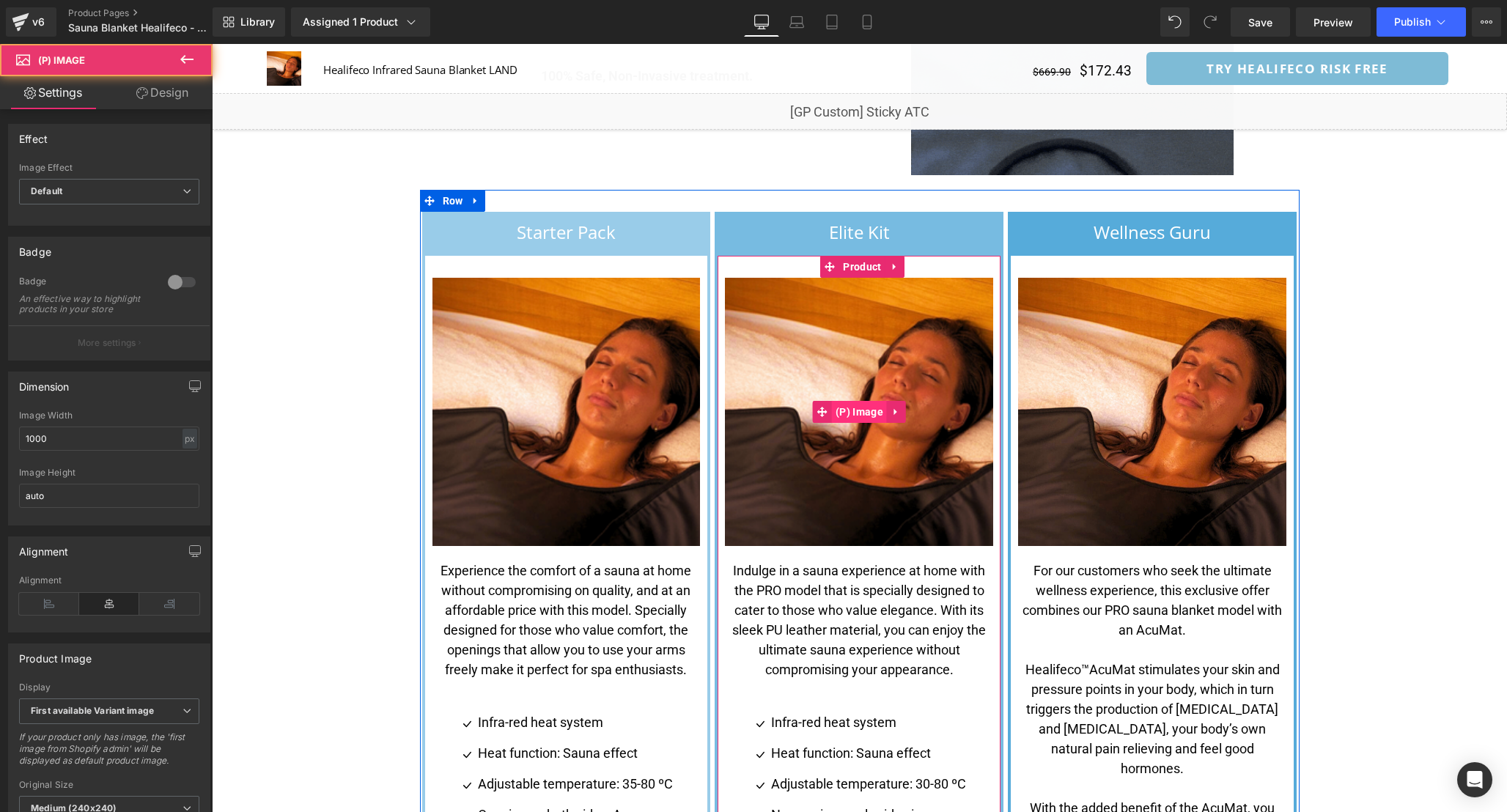
click at [852, 401] on span "(P) Image" at bounding box center [859, 412] width 55 height 22
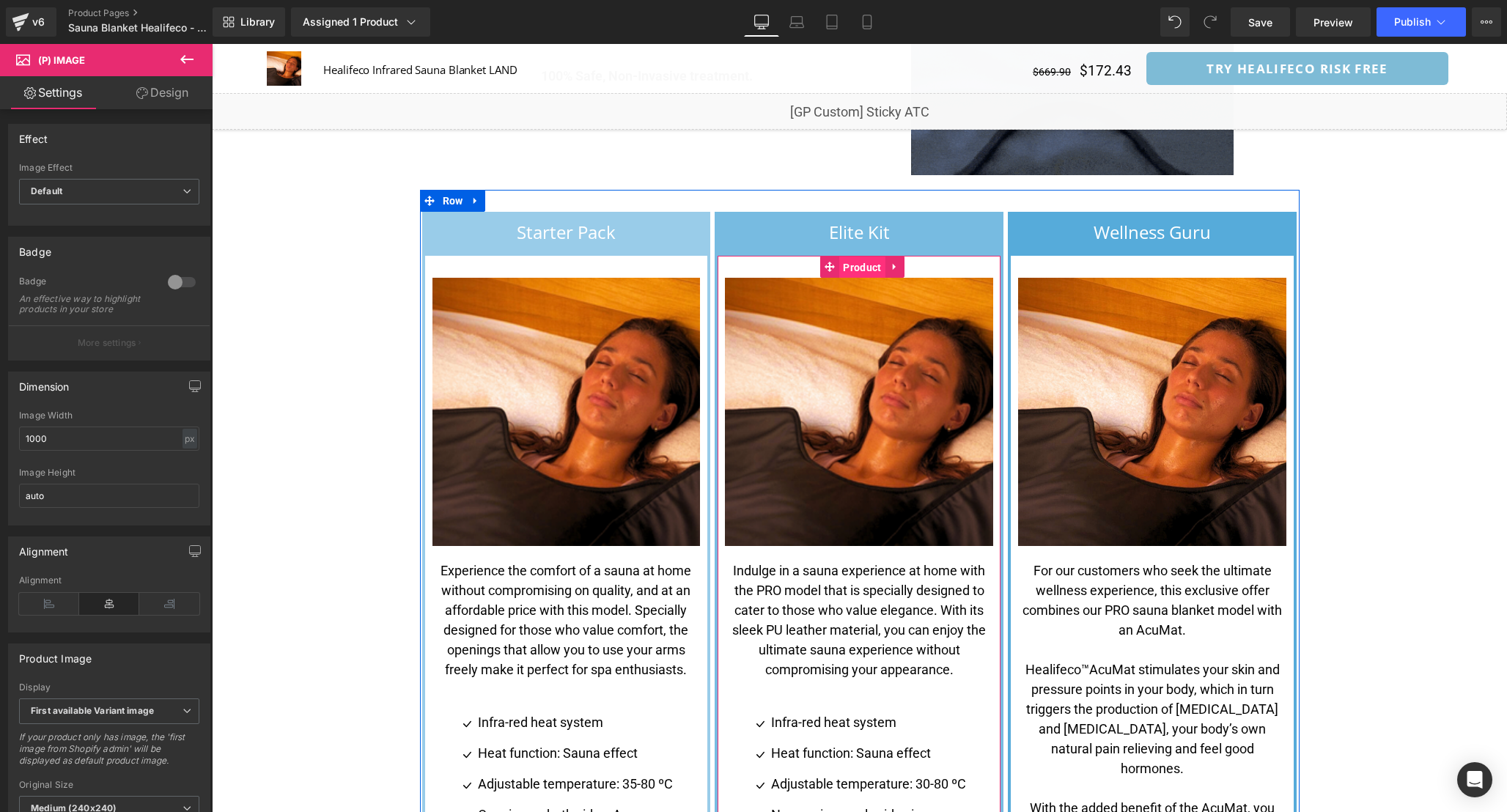
click at [861, 257] on span "Product" at bounding box center [861, 268] width 45 height 22
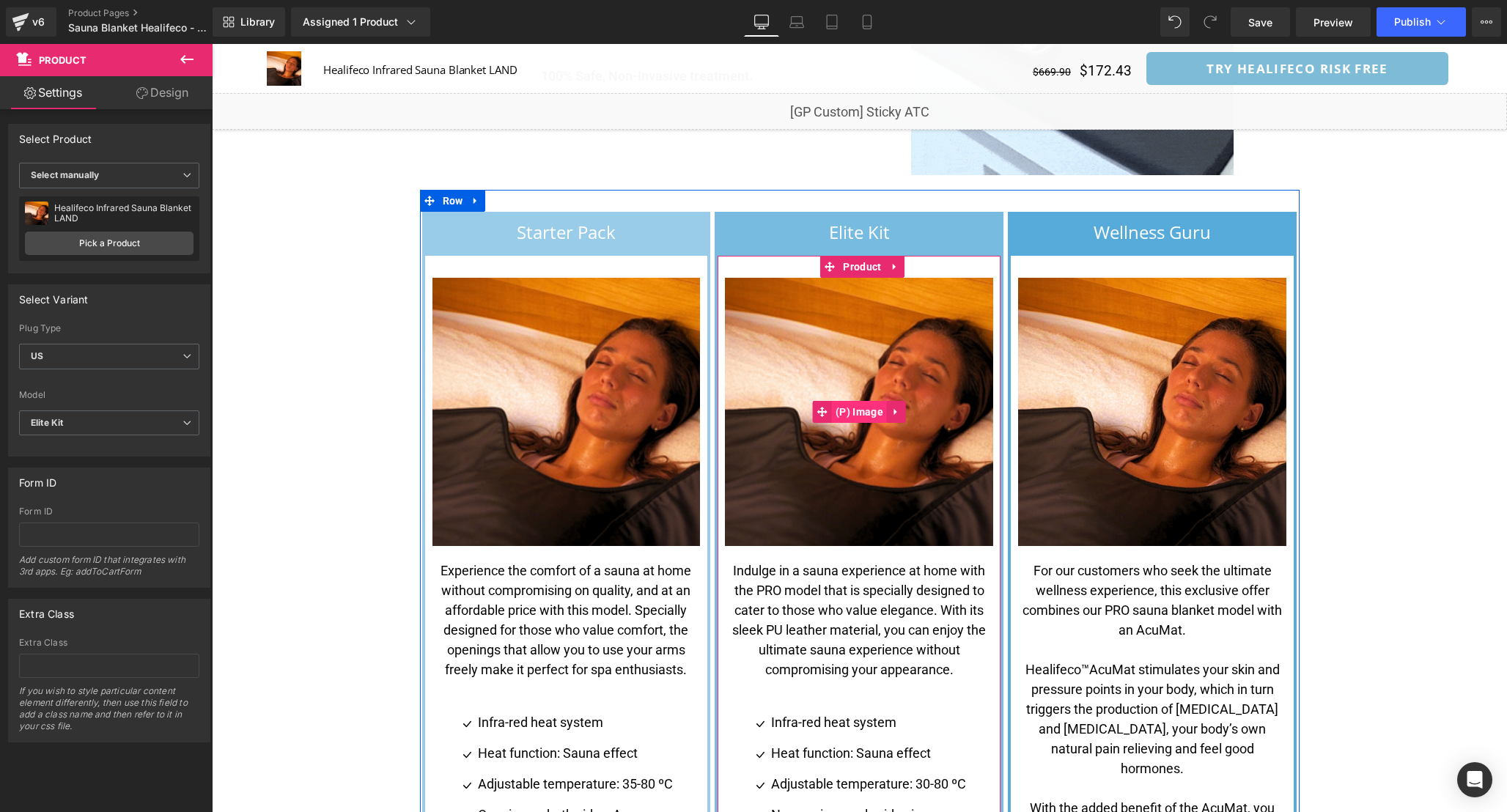
click at [879, 401] on span "(P) Image" at bounding box center [859, 412] width 55 height 22
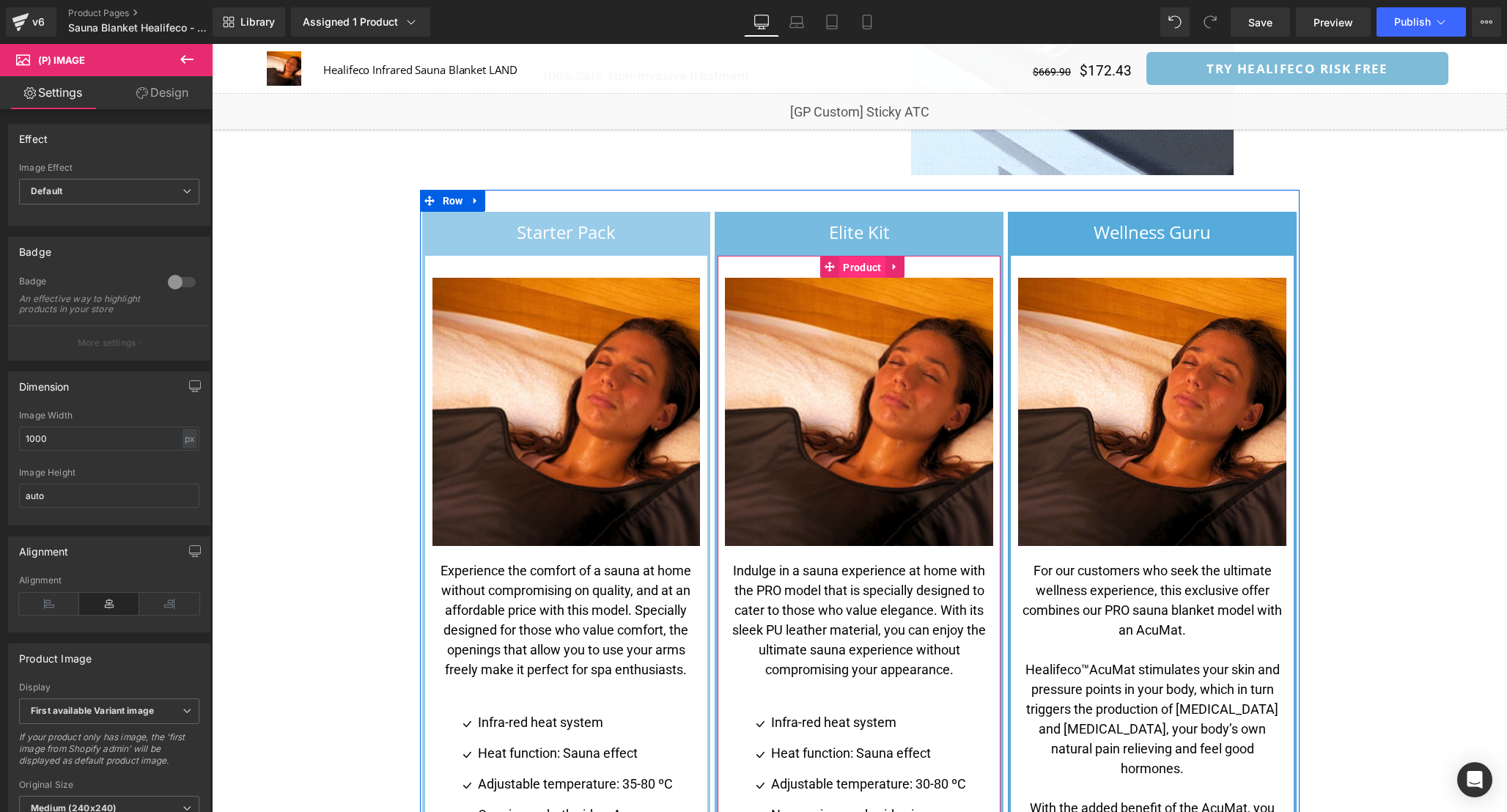
click at [858, 257] on span "Product" at bounding box center [861, 268] width 45 height 22
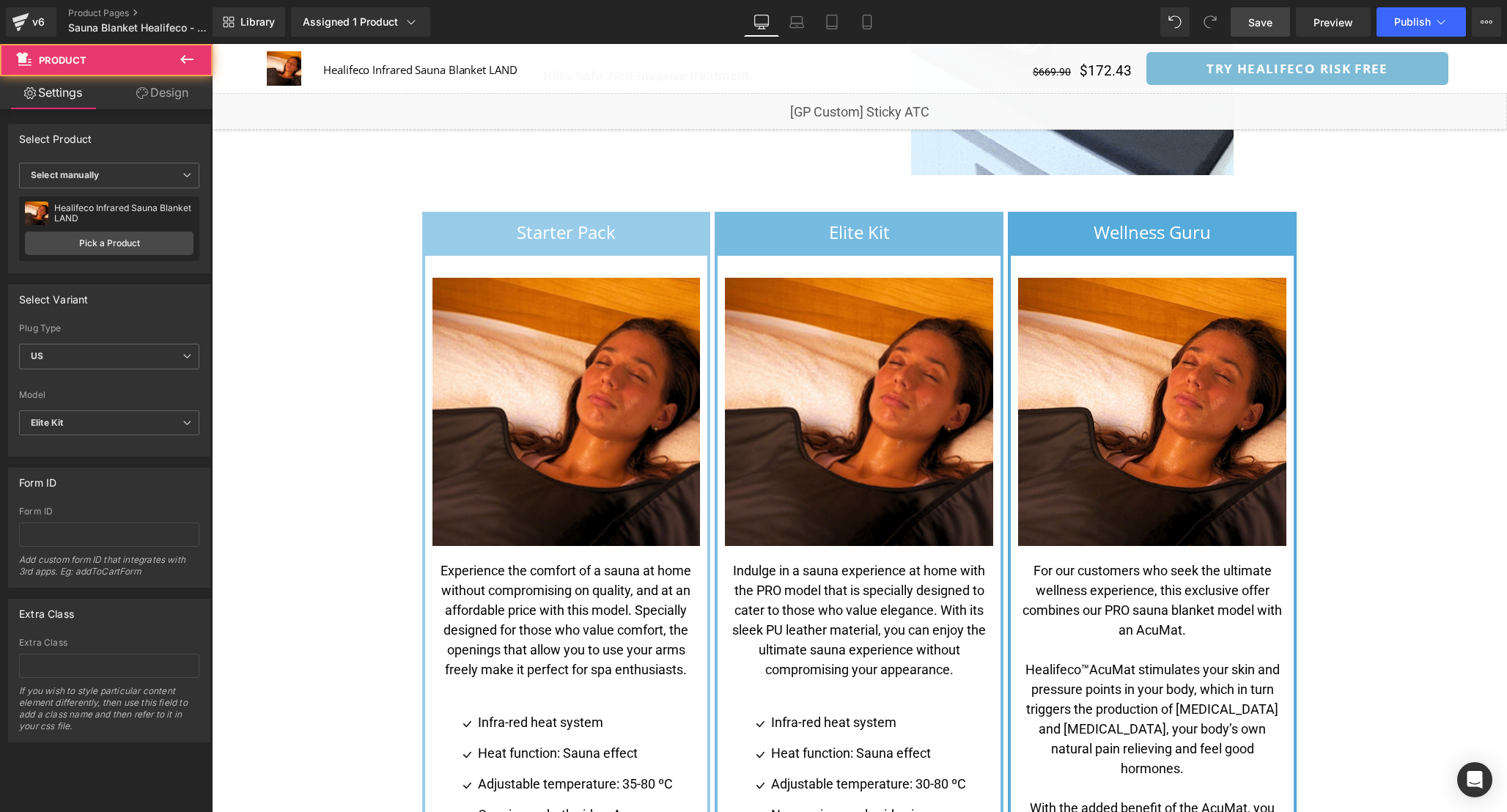
drag, startPoint x: 1277, startPoint y: 17, endPoint x: 1184, endPoint y: 227, distance: 230.3
click at [1277, 17] on link "Save" at bounding box center [1260, 21] width 59 height 29
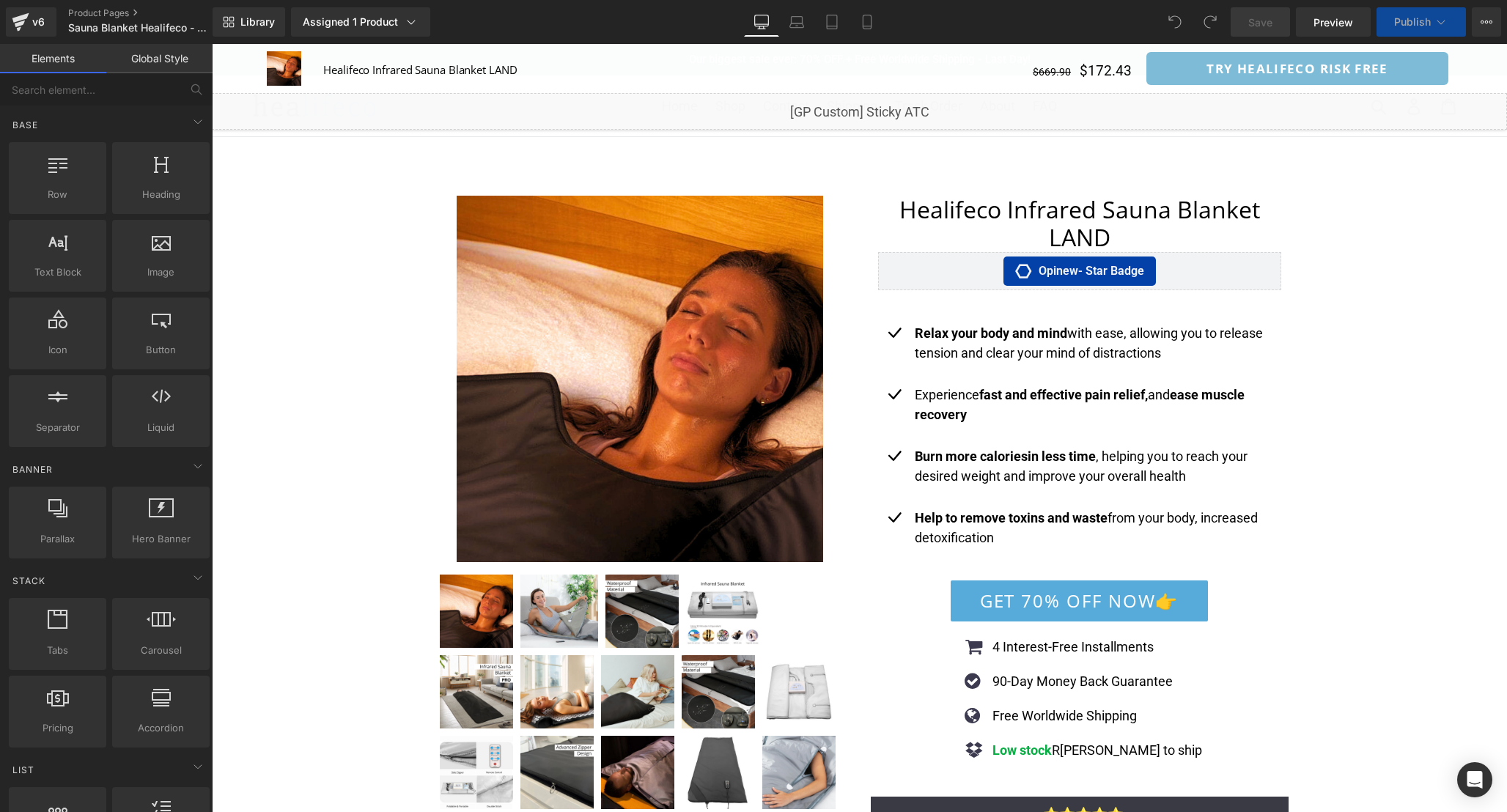
scroll to position [3445, 0]
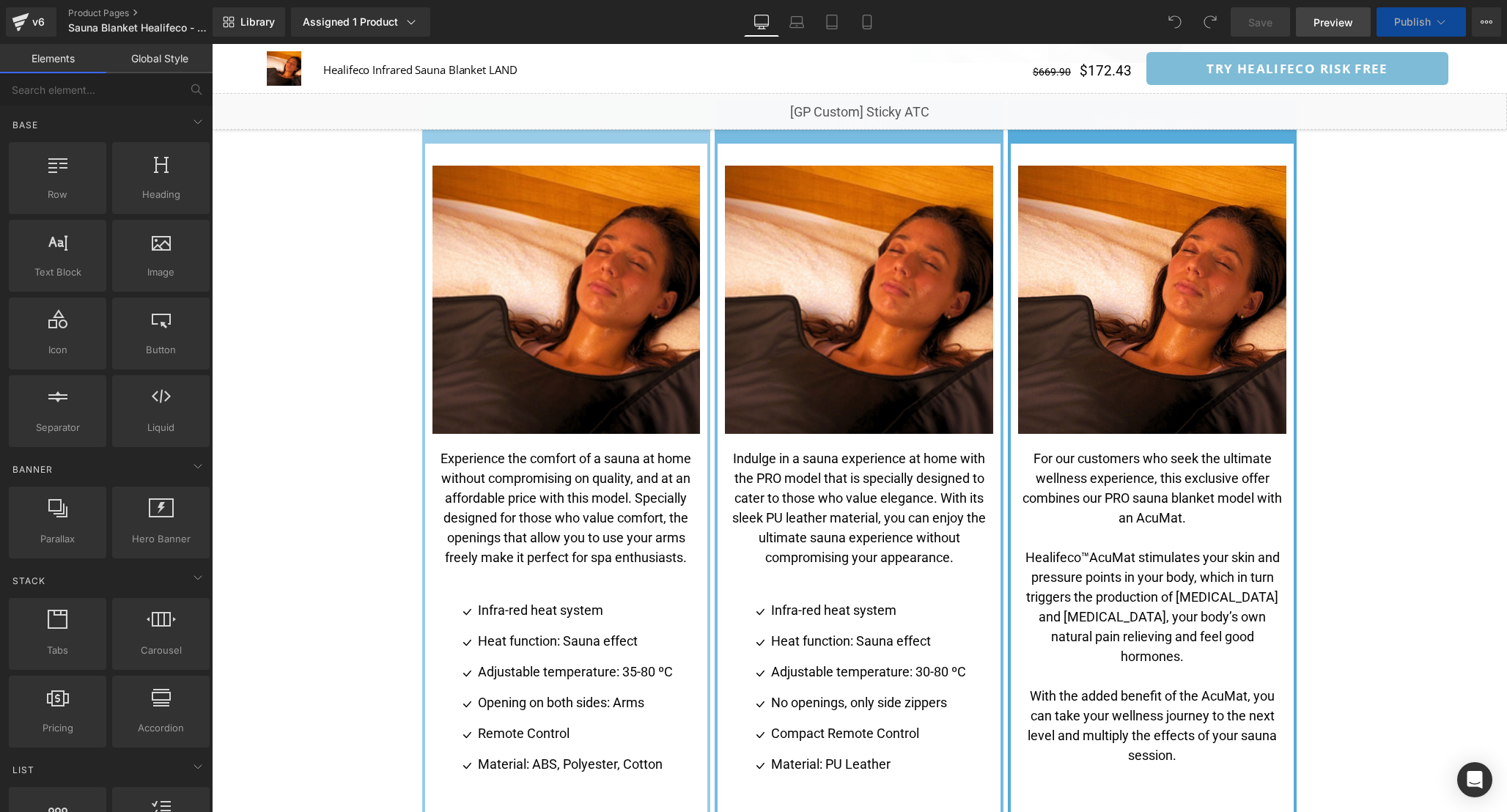
click at [1353, 19] on span "Preview" at bounding box center [1333, 22] width 40 height 15
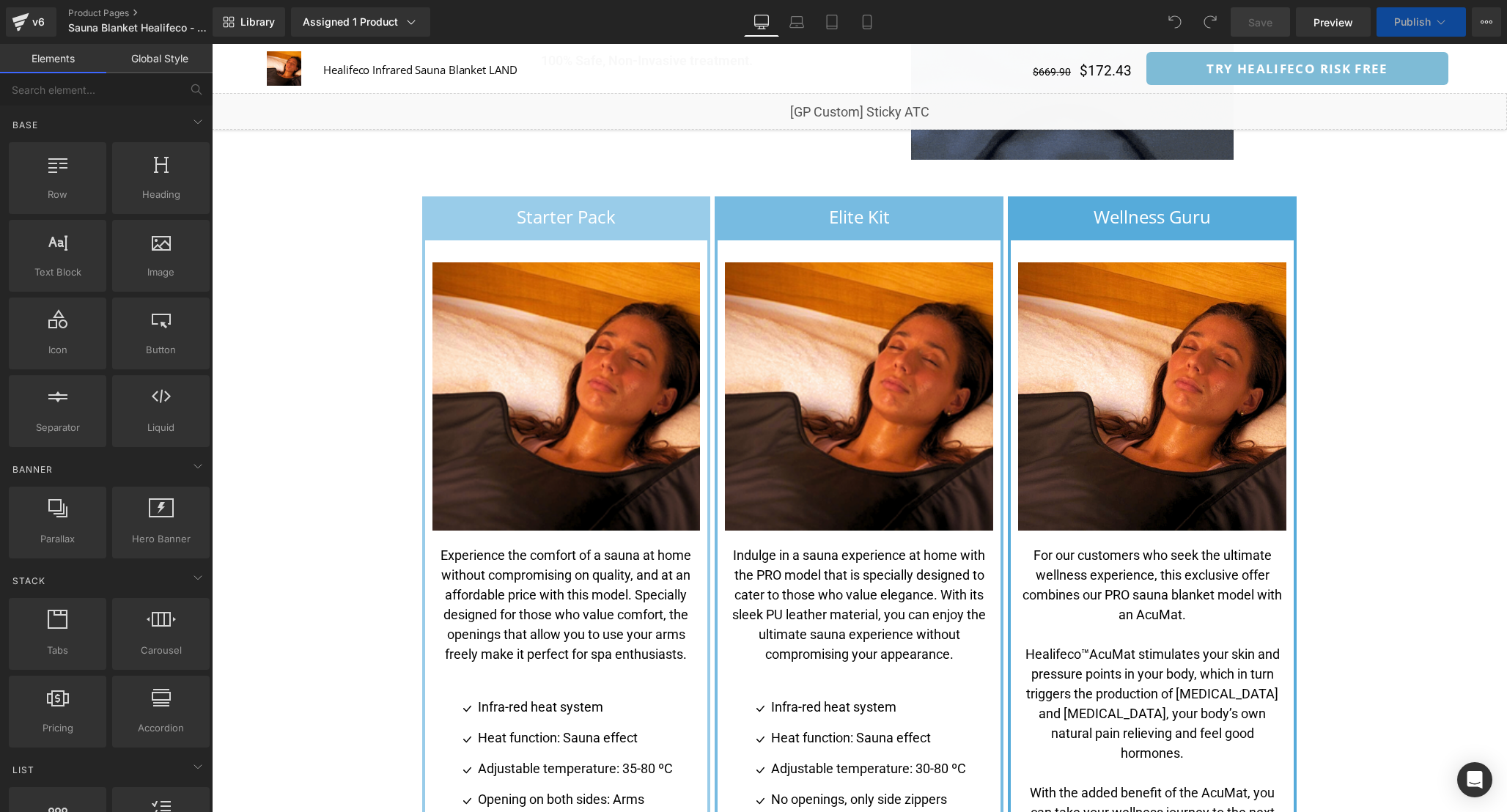
click at [851, 355] on img at bounding box center [859, 396] width 268 height 268
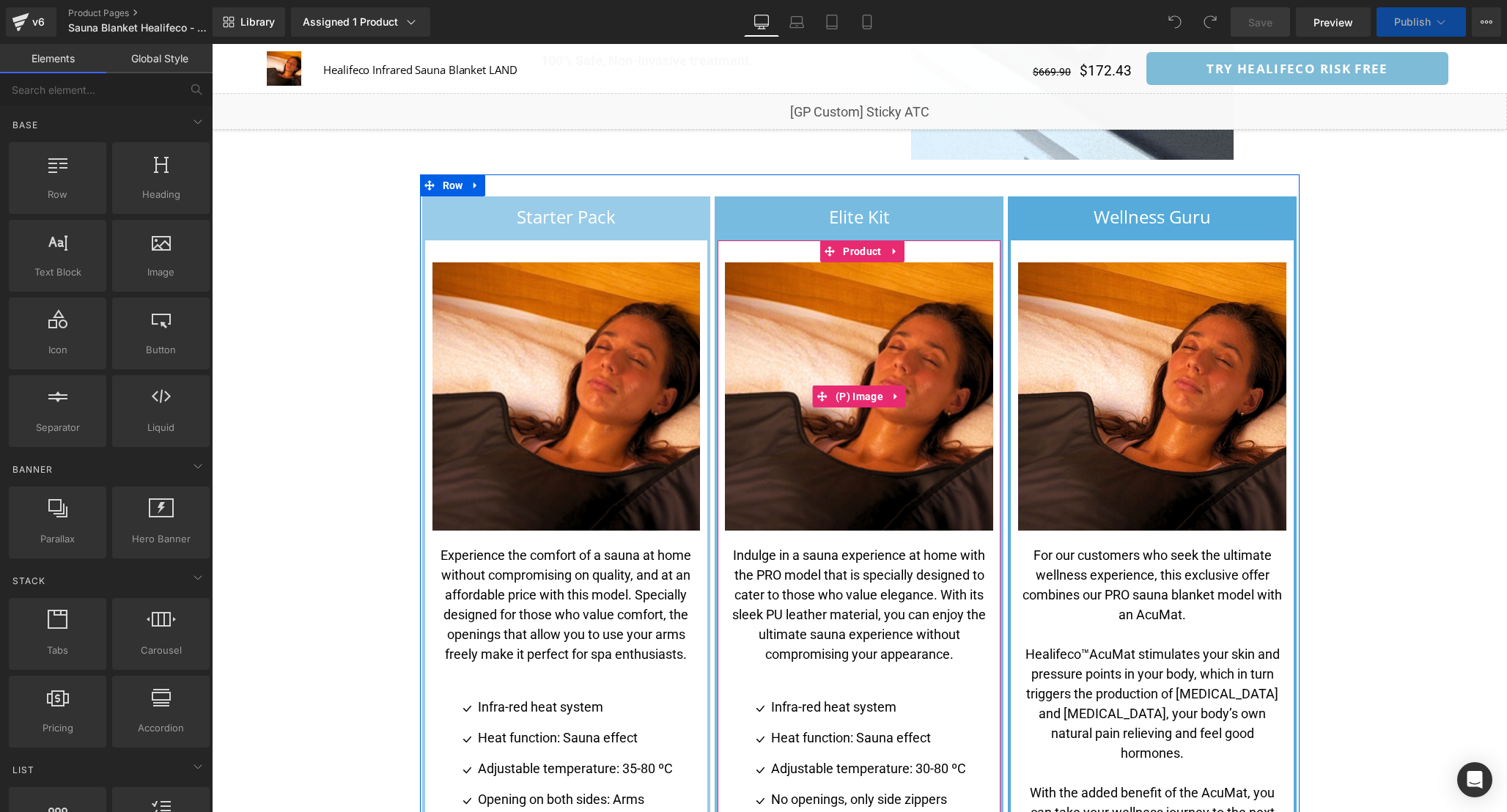
scroll to position [0, 0]
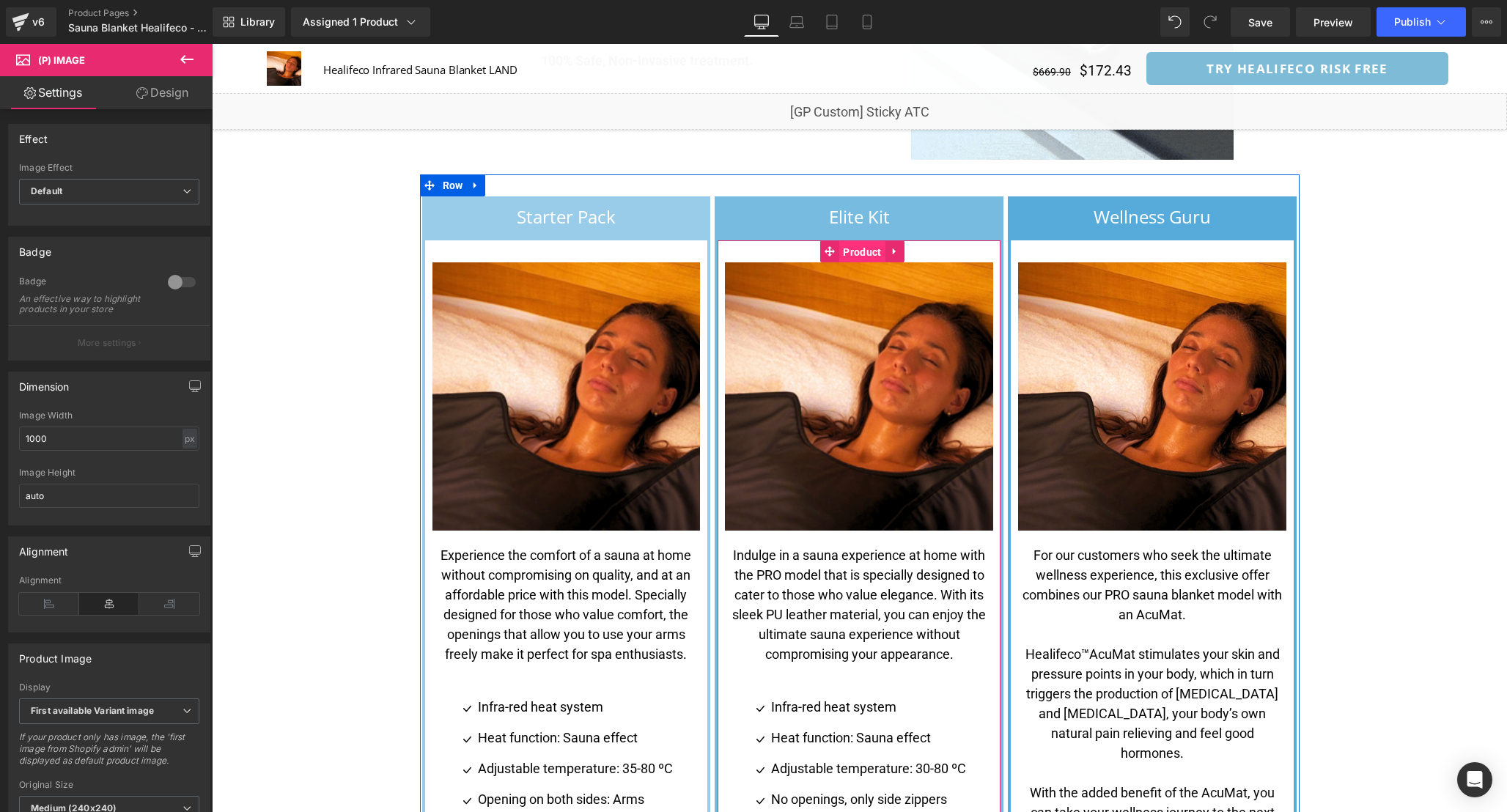
click at [863, 241] on span "Product" at bounding box center [861, 252] width 45 height 22
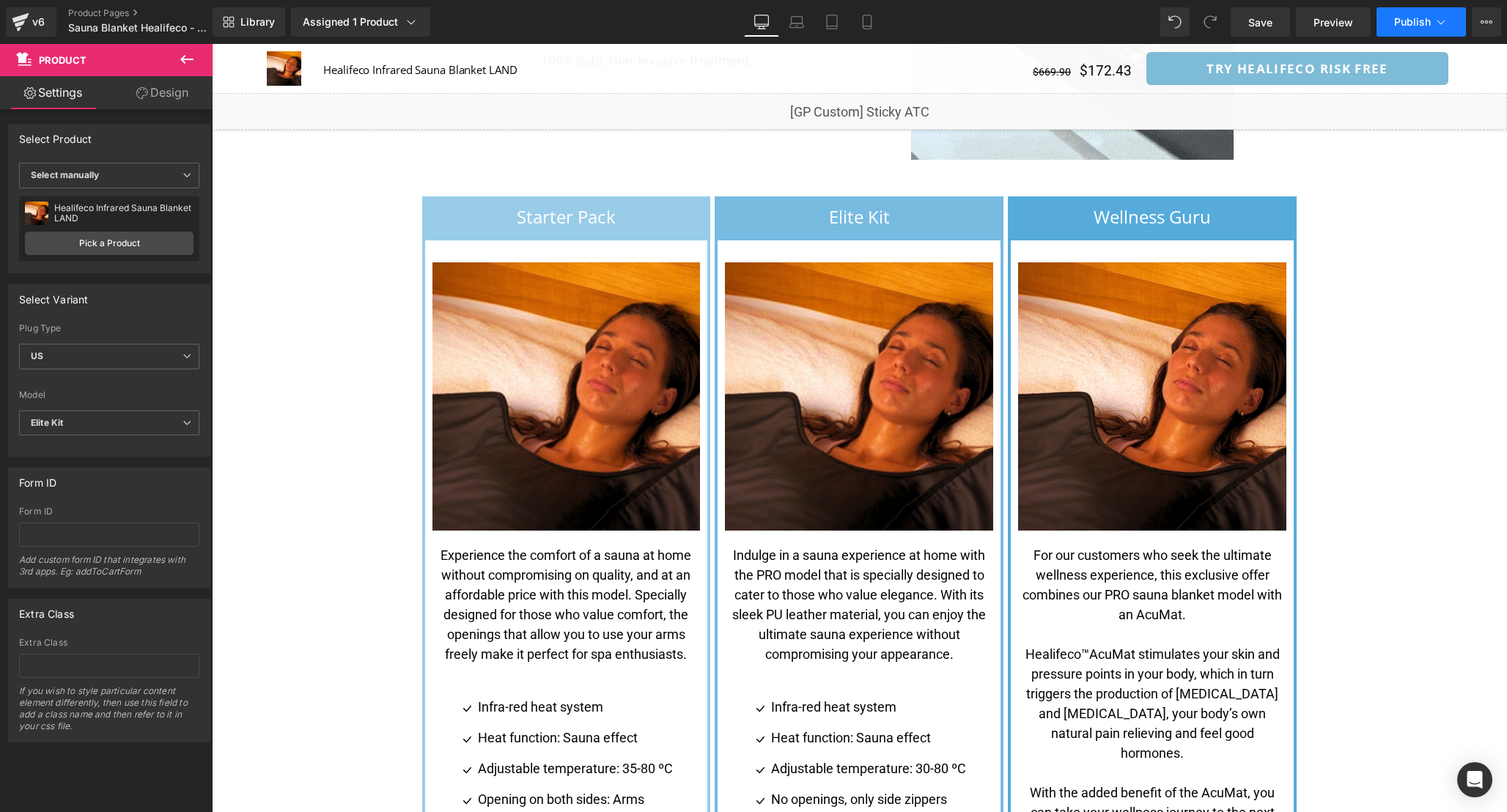
click at [1415, 23] on span "Publish" at bounding box center [1412, 22] width 37 height 12
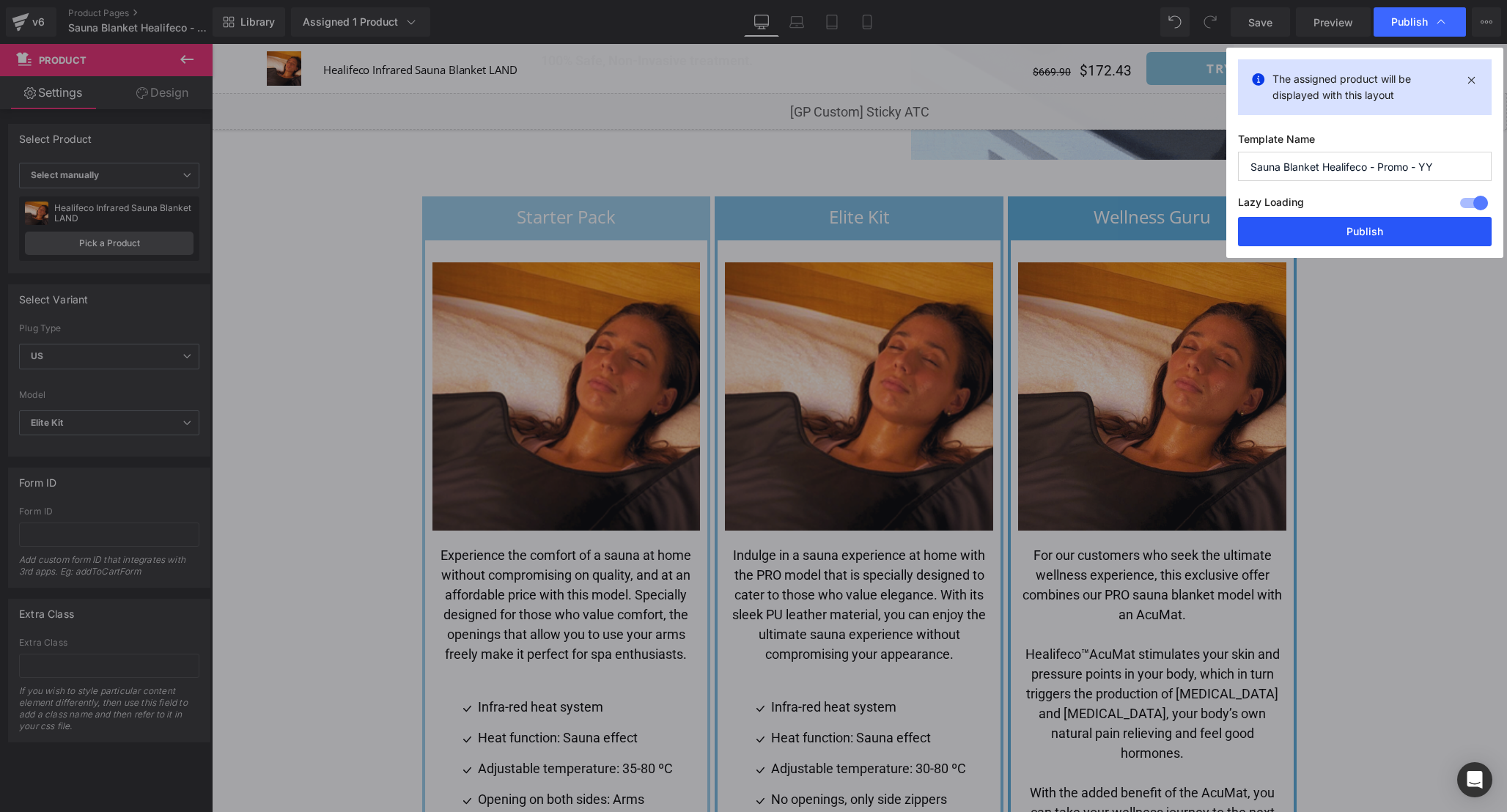
click at [1389, 224] on button "Publish" at bounding box center [1365, 231] width 254 height 29
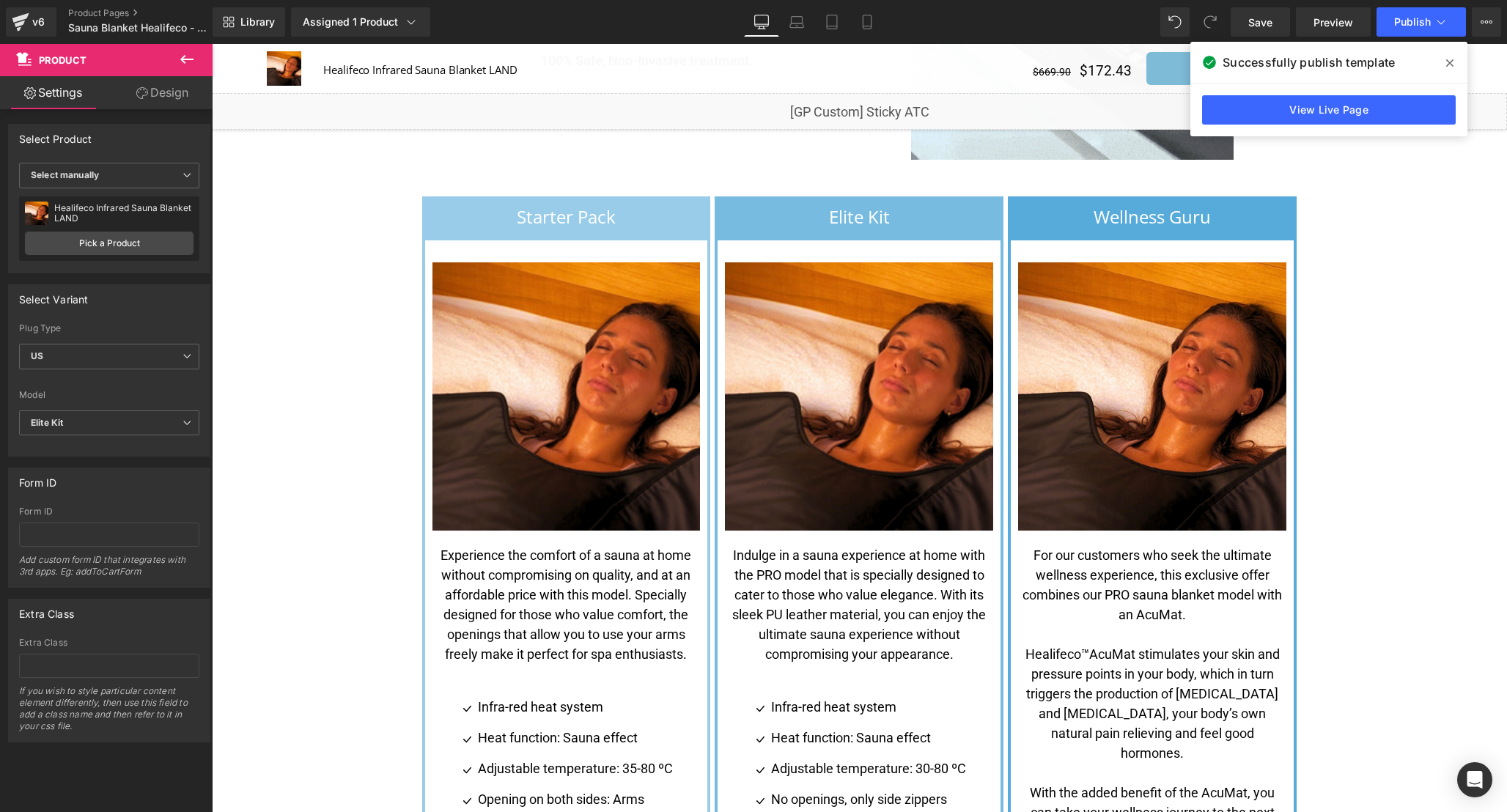
click at [1365, 289] on div "Sale Off (P) Image" at bounding box center [859, 820] width 1295 height 7980
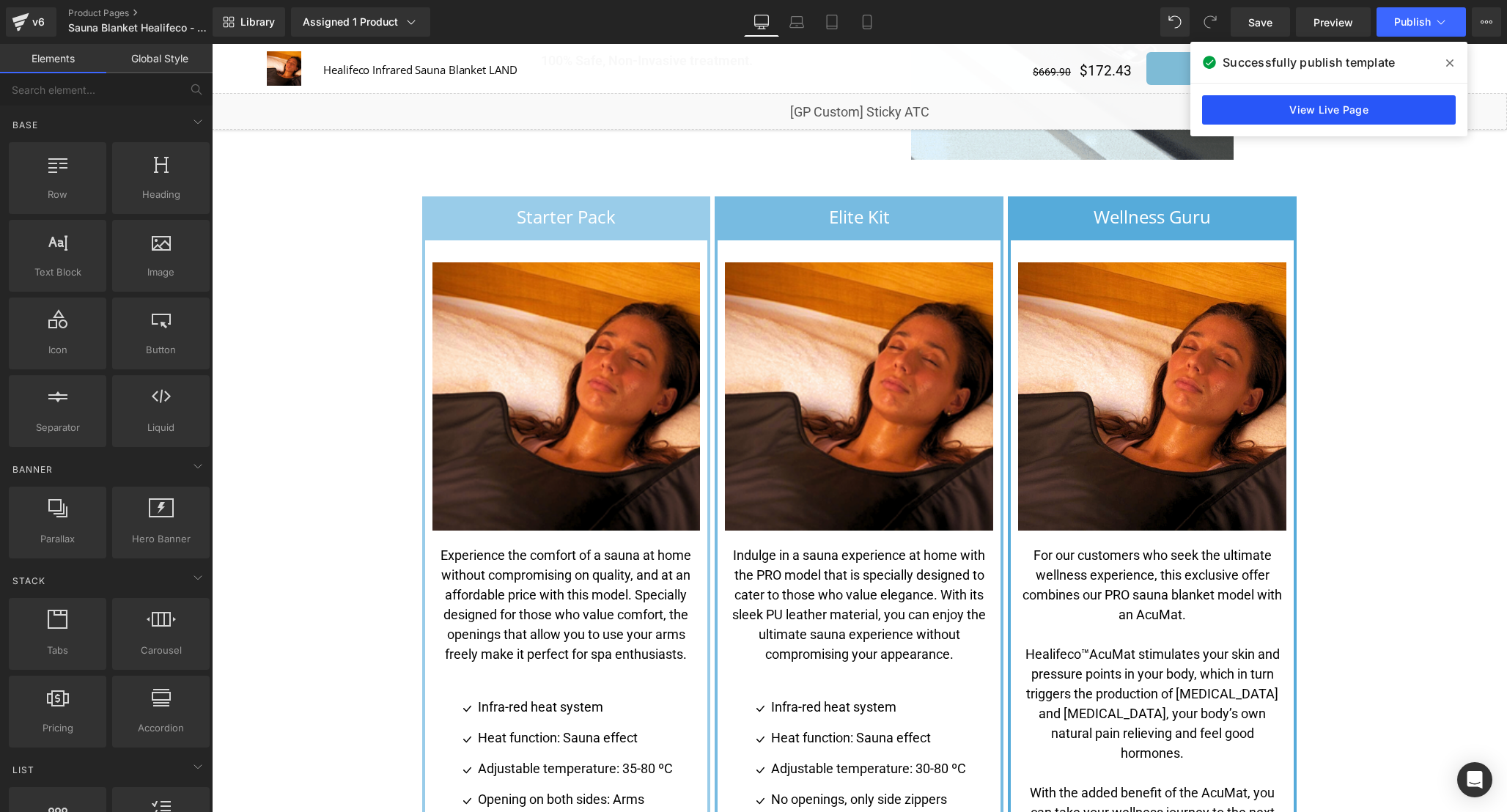
click at [1332, 108] on link "View Live Page" at bounding box center [1329, 109] width 254 height 29
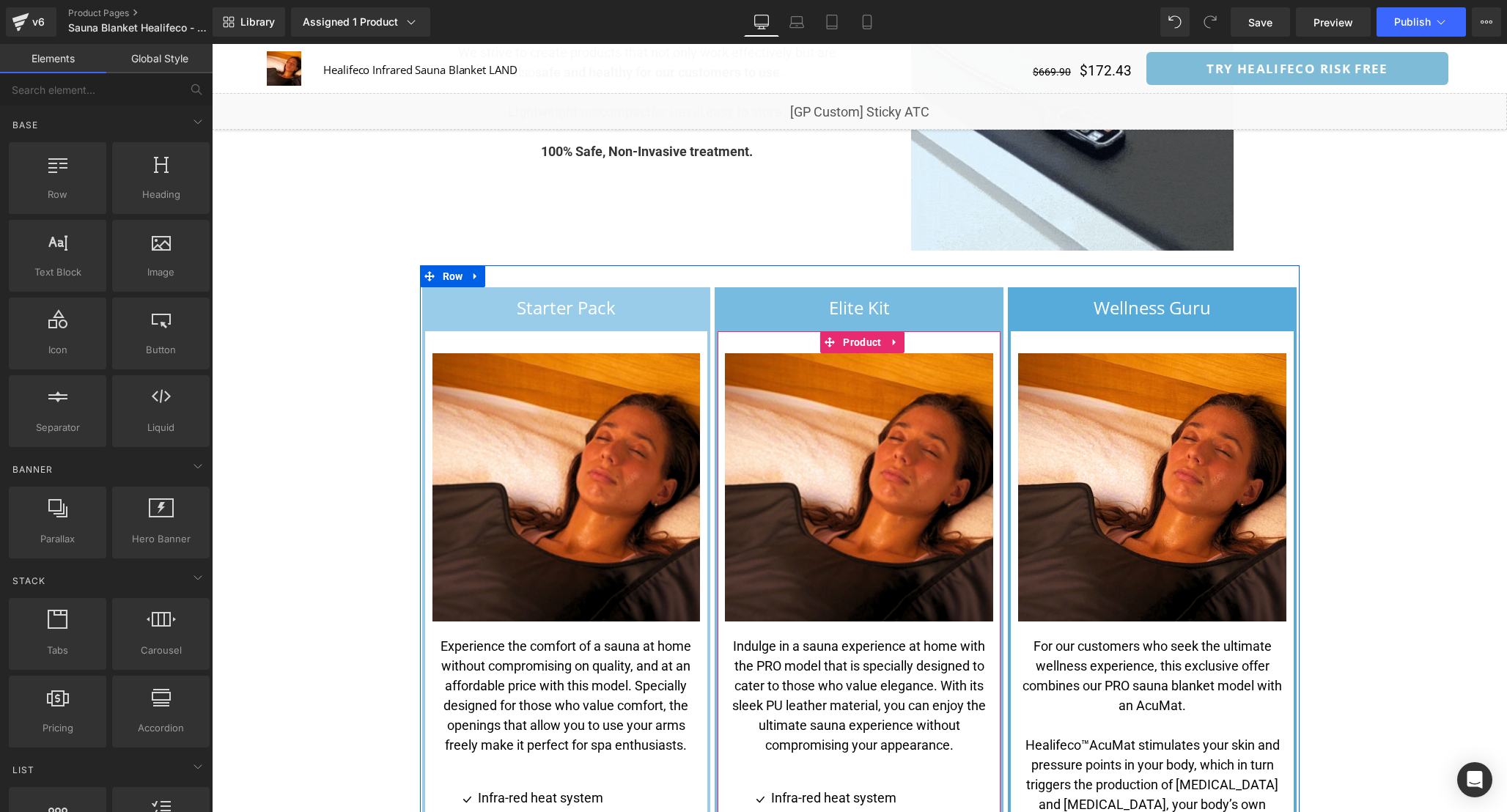
scroll to position [3006, 0]
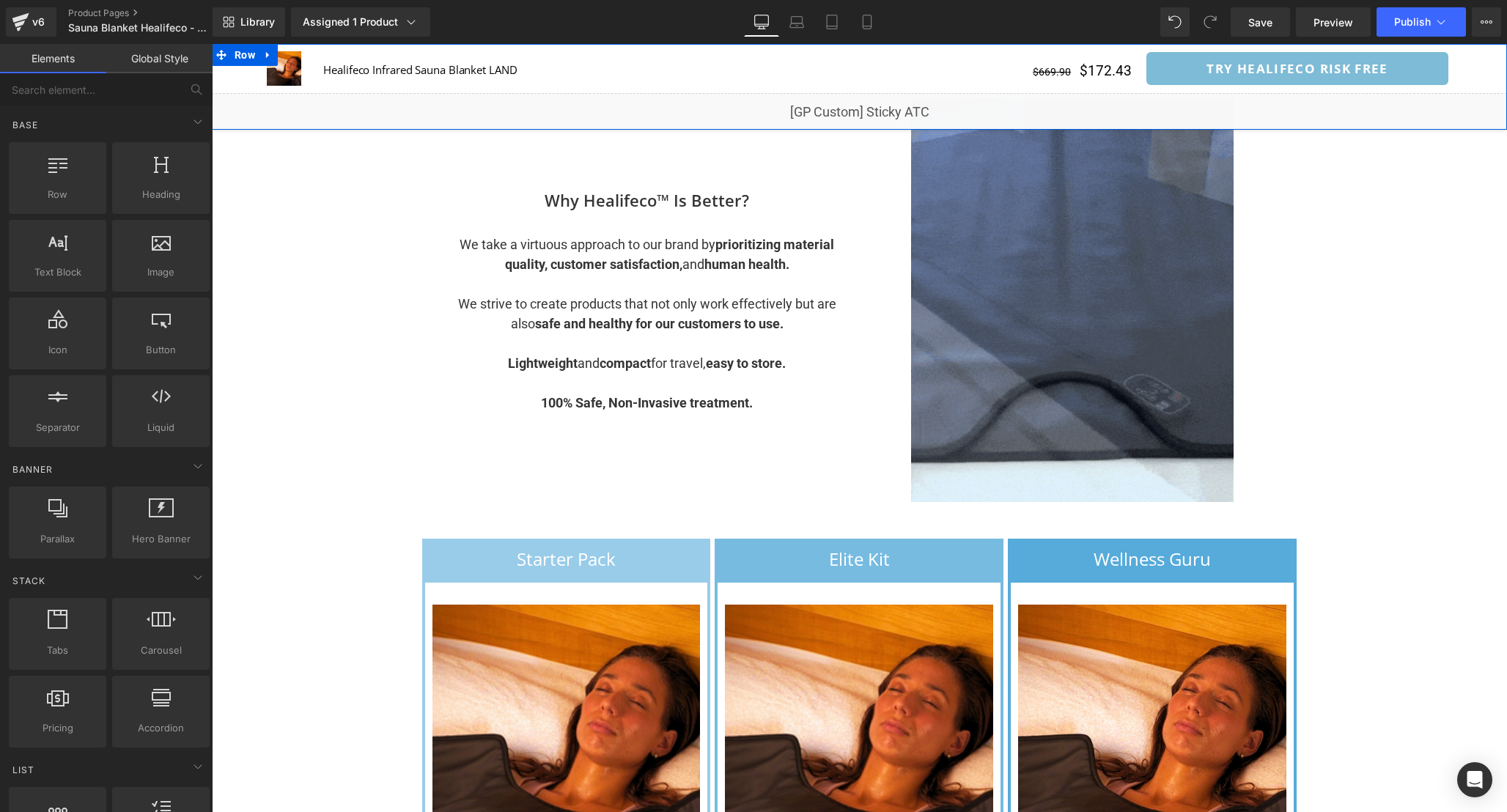
click at [881, 105] on div "Liquid" at bounding box center [859, 111] width 1295 height 37
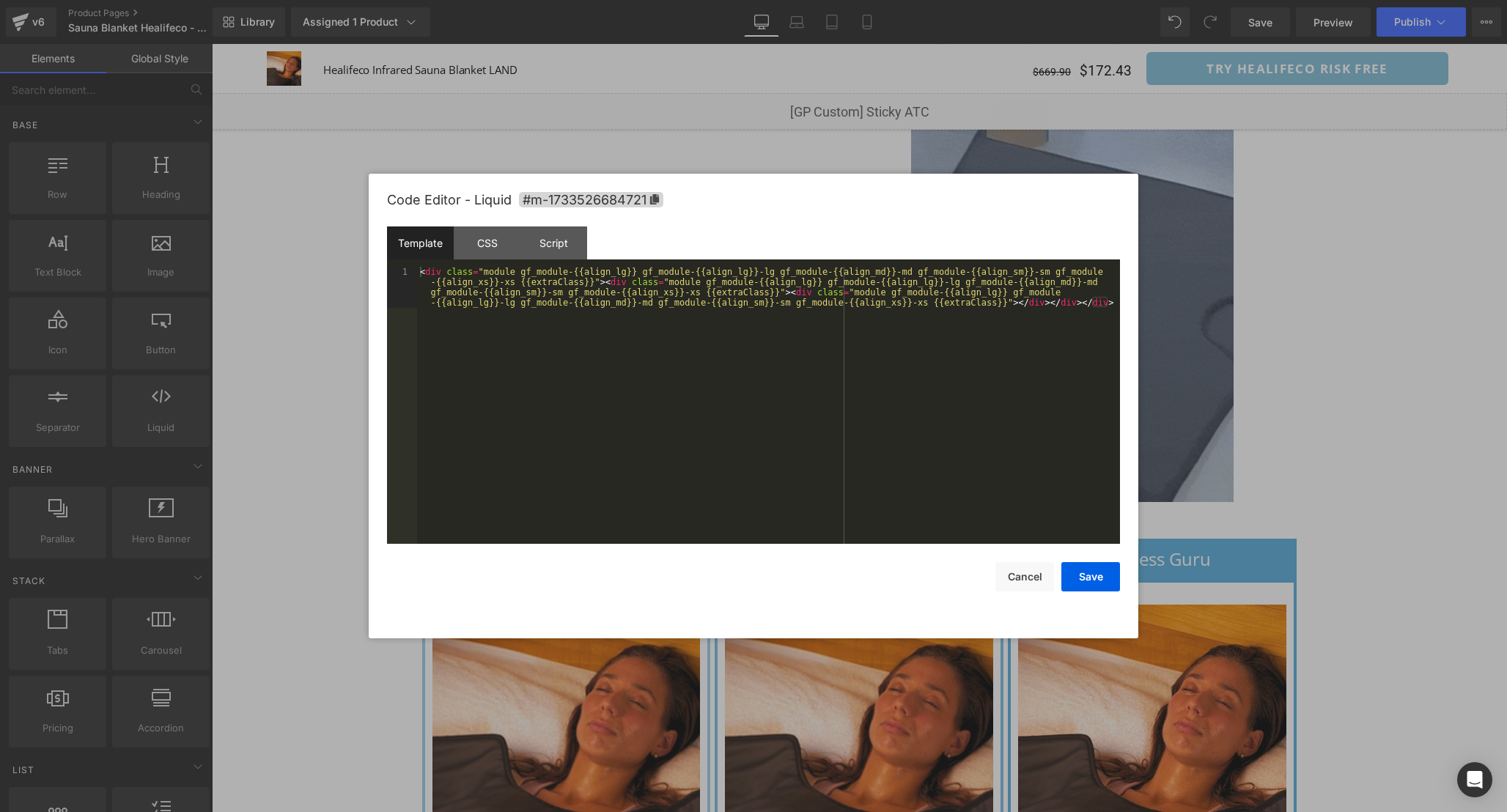
click at [710, 324] on div "< div class = "module gf_module-{{align_lg}} gf_module-{{align_lg}}-lg gf_modul…" at bounding box center [768, 446] width 703 height 359
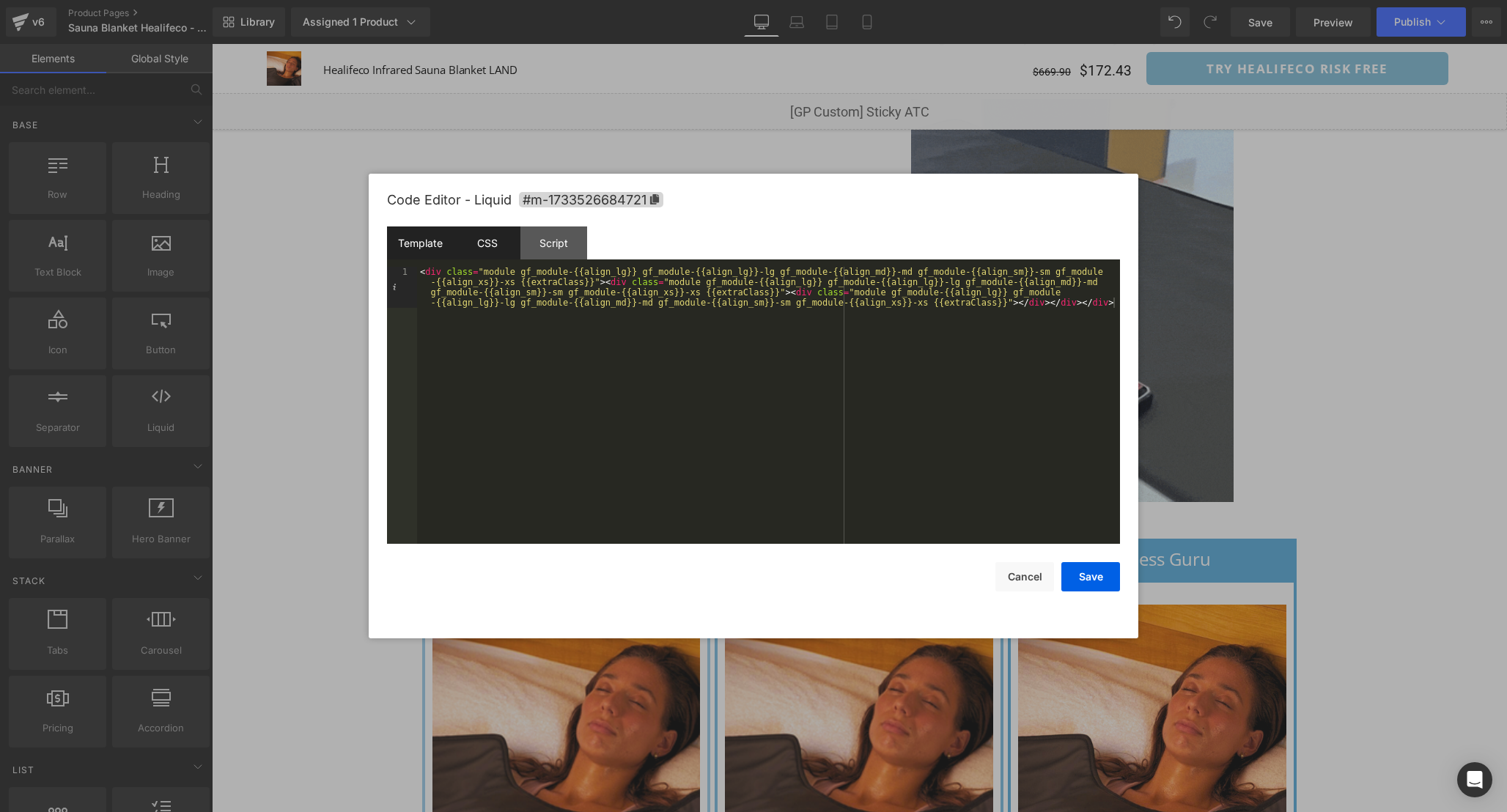
click at [514, 243] on div "CSS" at bounding box center [487, 242] width 67 height 33
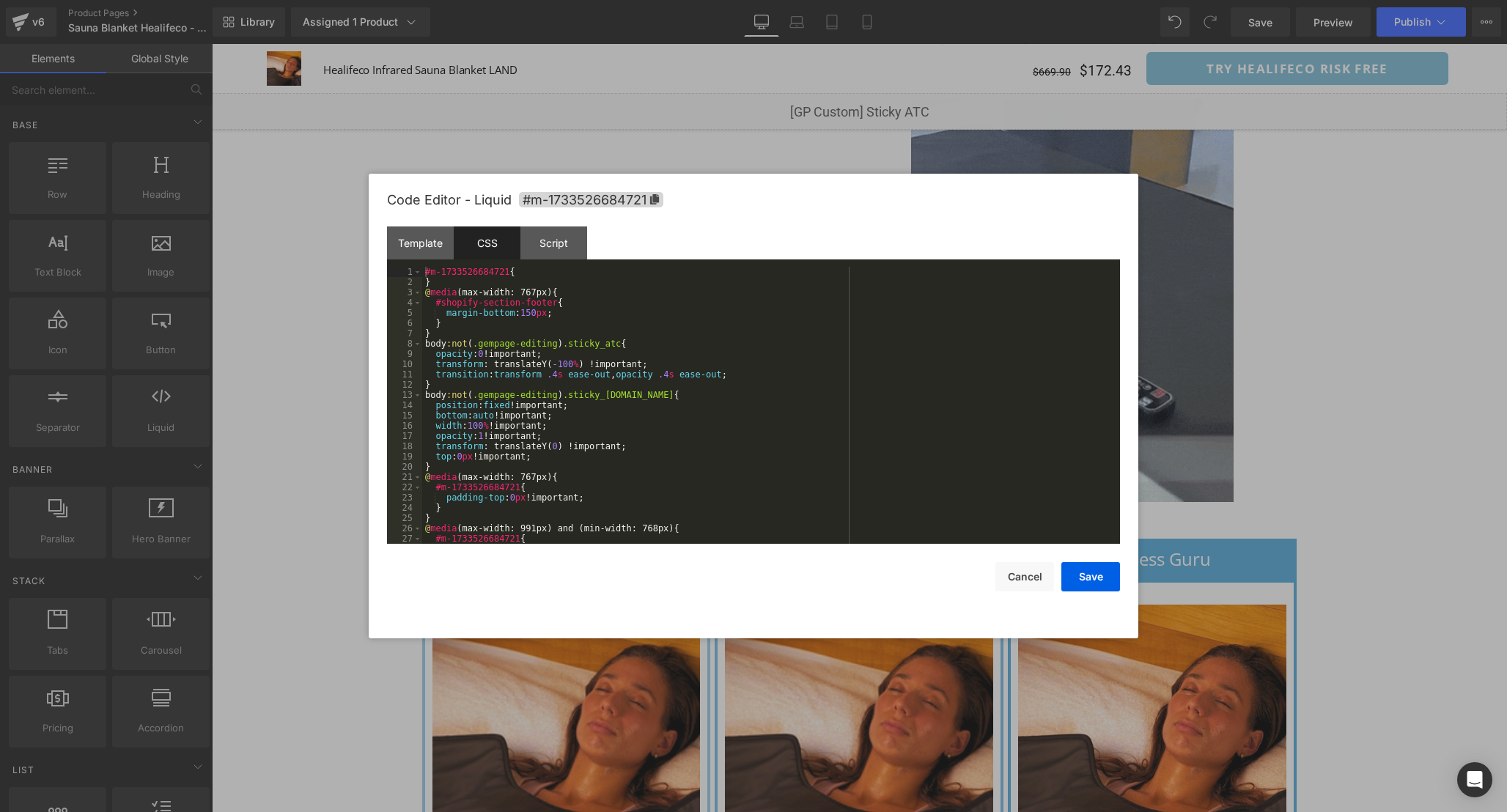
click at [806, 437] on div "#m-1733526684721 { } @ media (max-width: 767px) { #shopify-section-footer { mar…" at bounding box center [768, 416] width 692 height 298
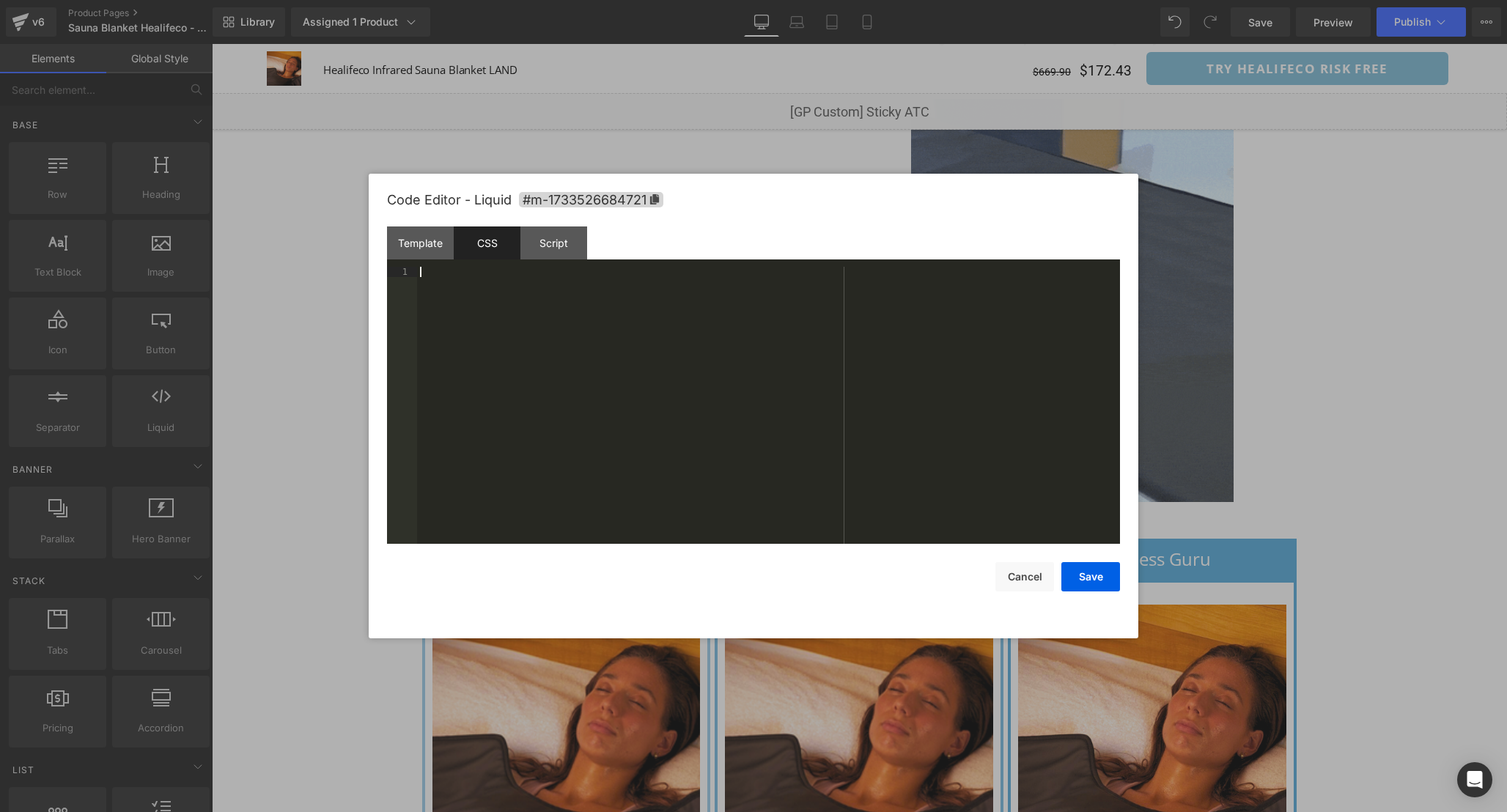
scroll to position [287, 0]
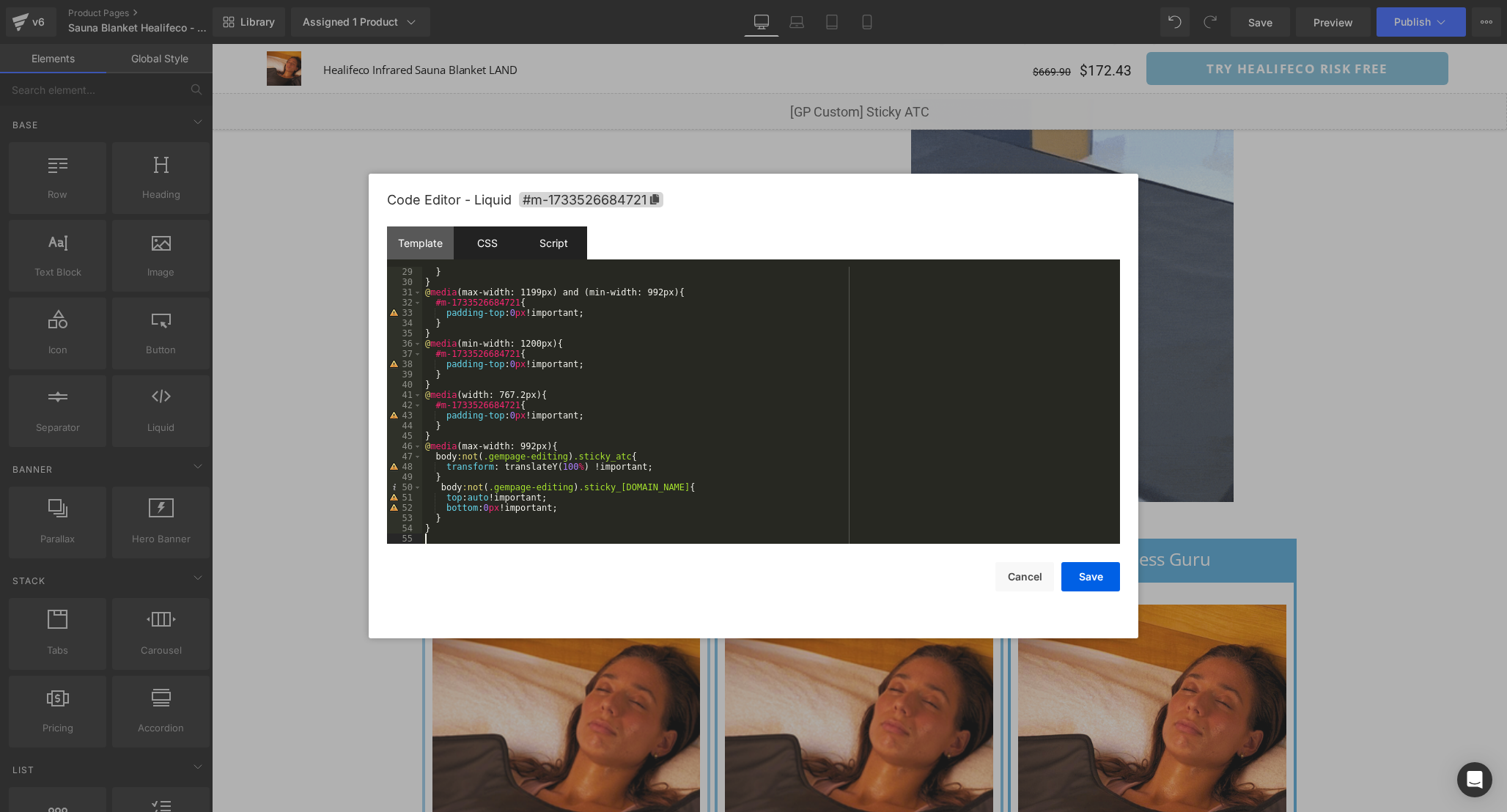
click at [571, 247] on div "Script" at bounding box center [553, 242] width 67 height 33
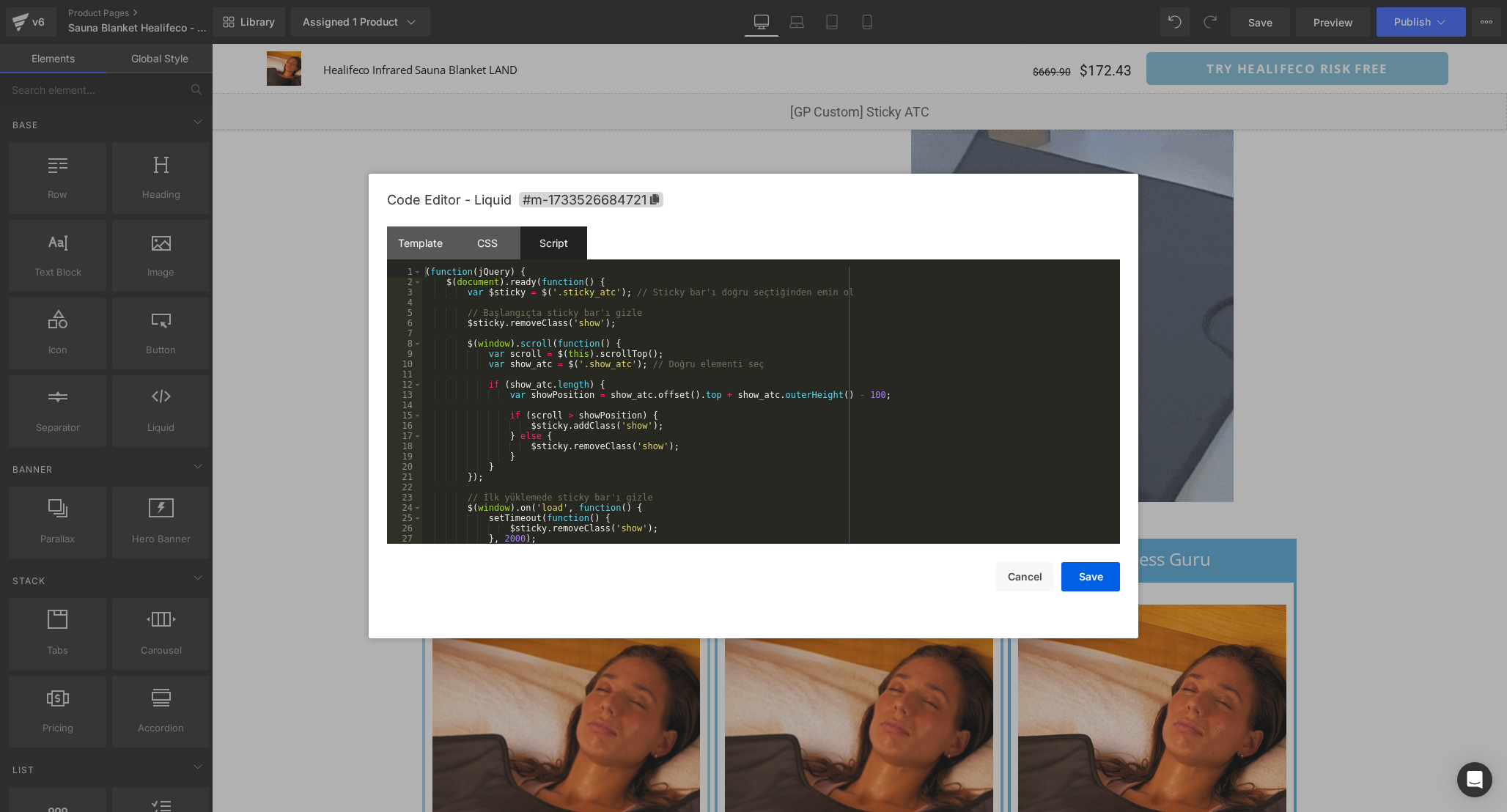
click at [819, 426] on div "( function ( jQuery ) { $ ( document ) . ready ( function ( ) { var $sticky = $…" at bounding box center [768, 416] width 692 height 298
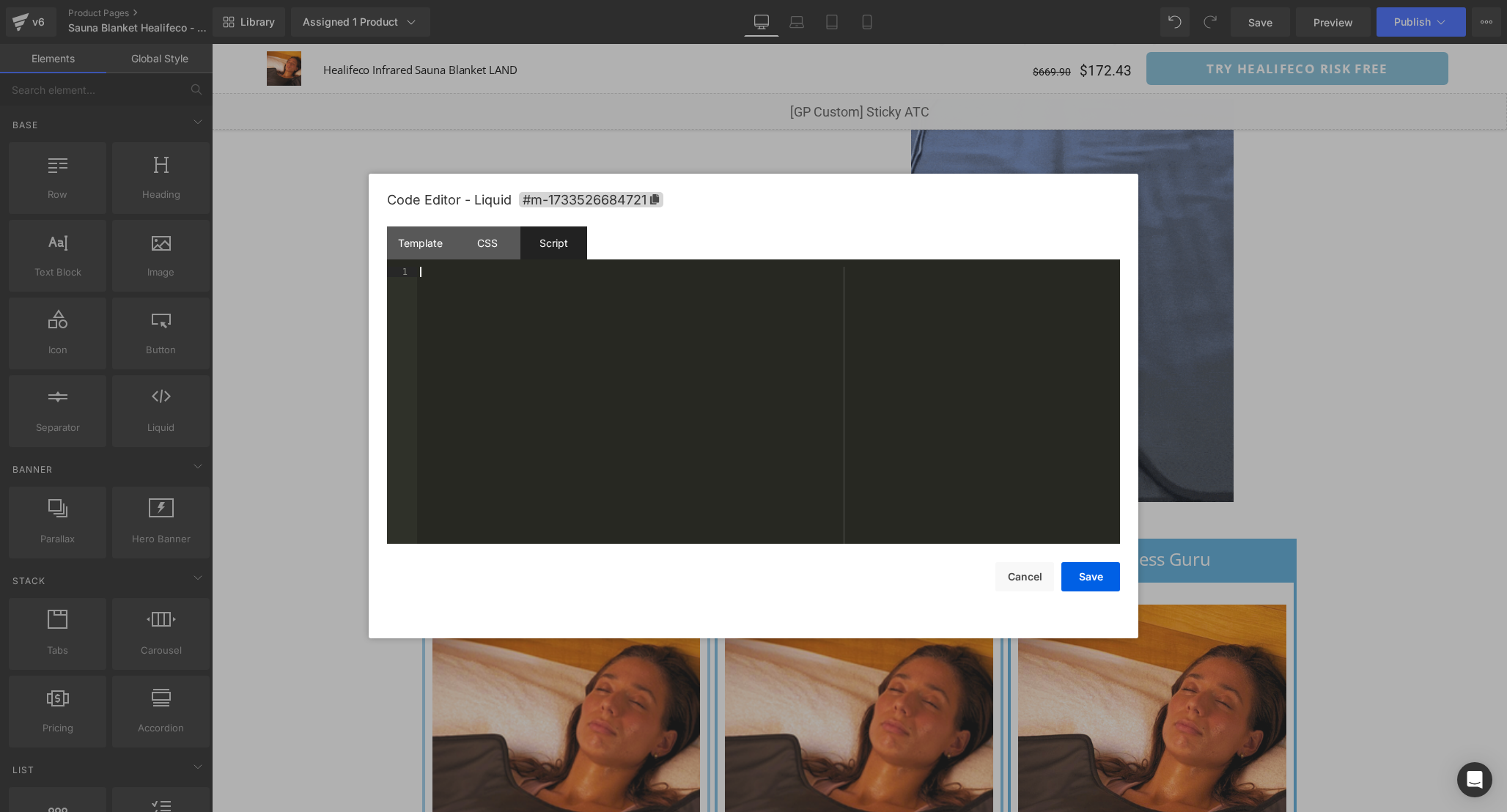
scroll to position [31, 0]
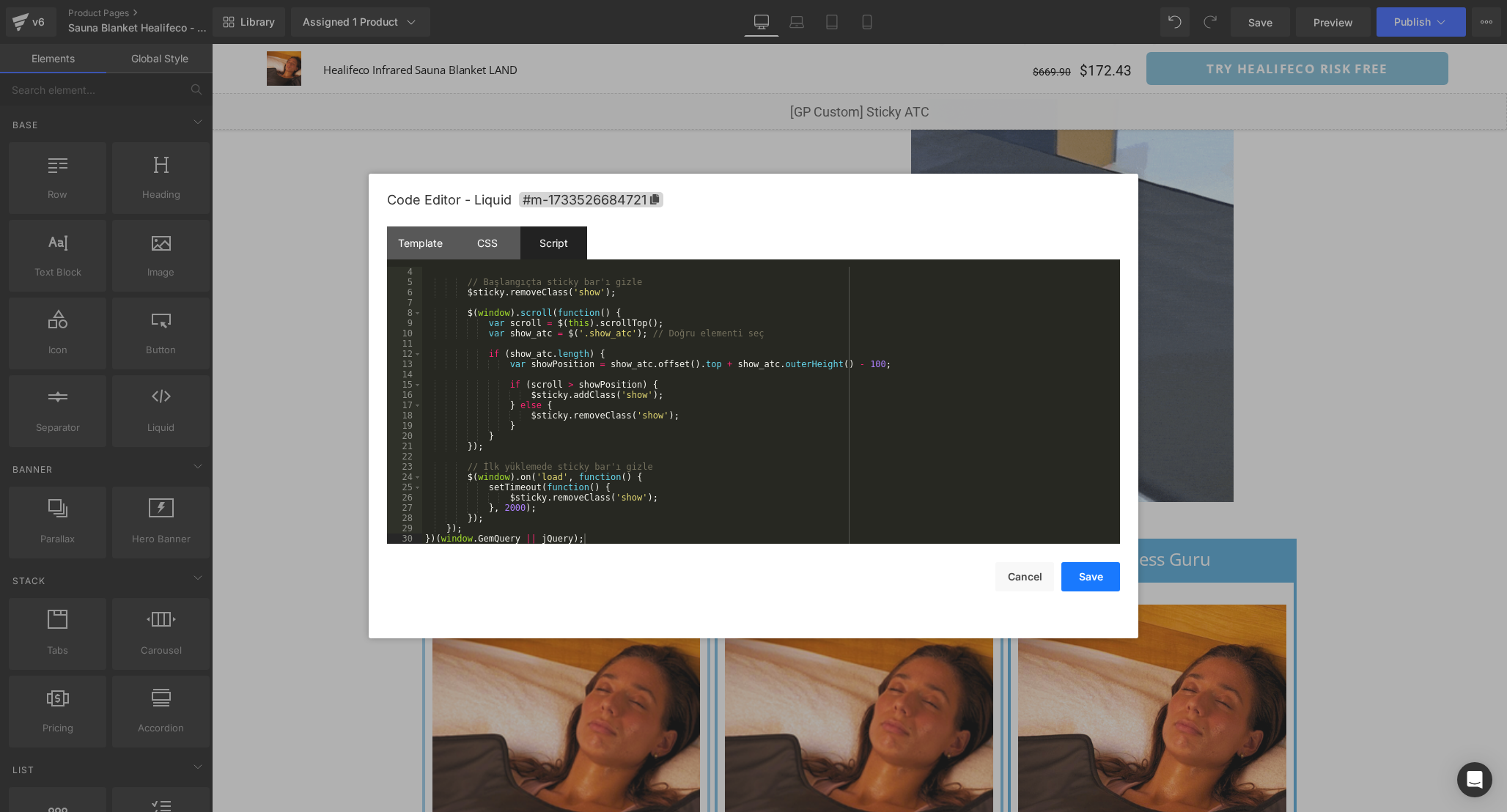
click at [1094, 583] on button "Save" at bounding box center [1090, 576] width 59 height 29
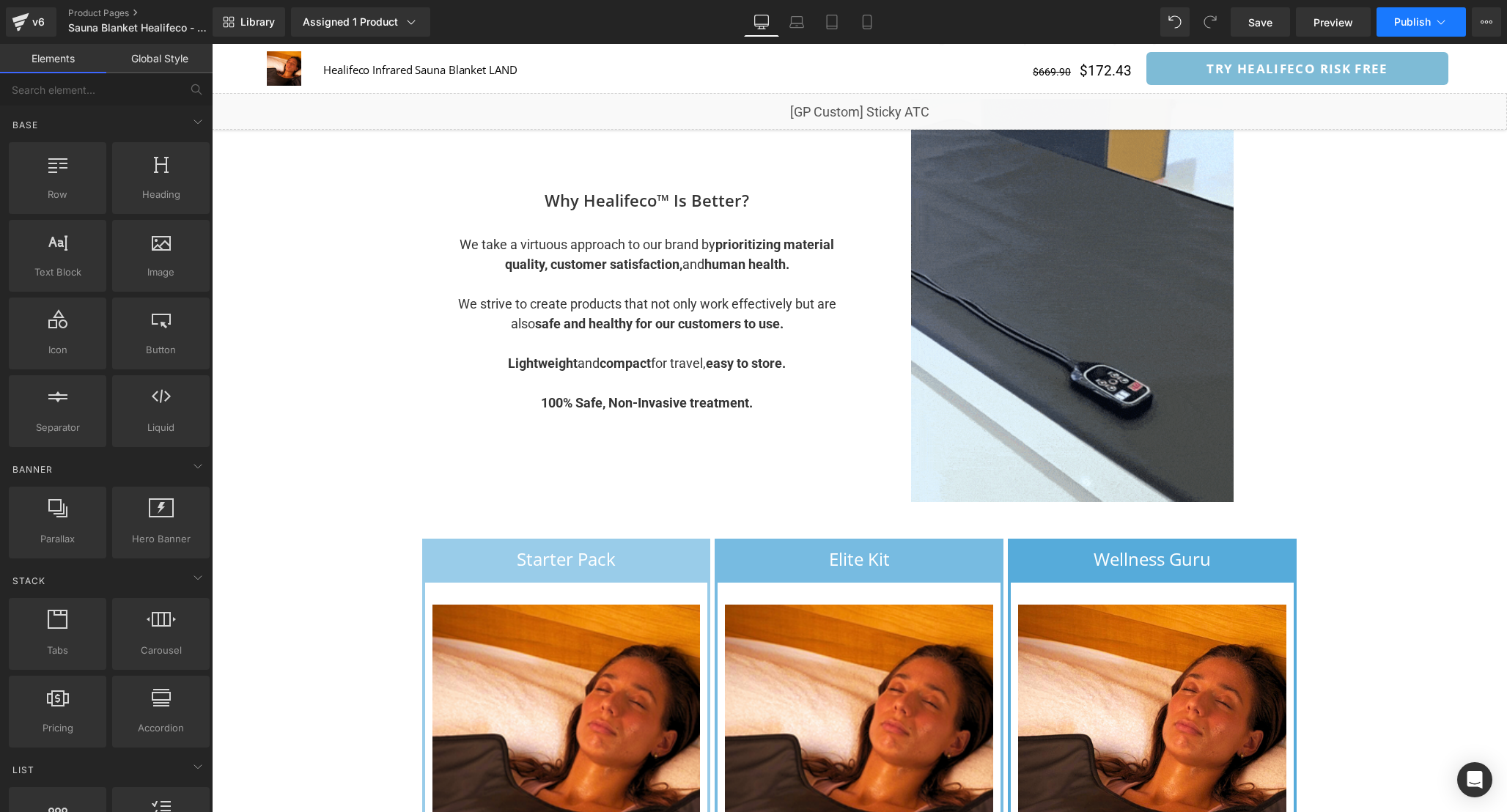
click at [1408, 14] on button "Publish" at bounding box center [1420, 21] width 89 height 29
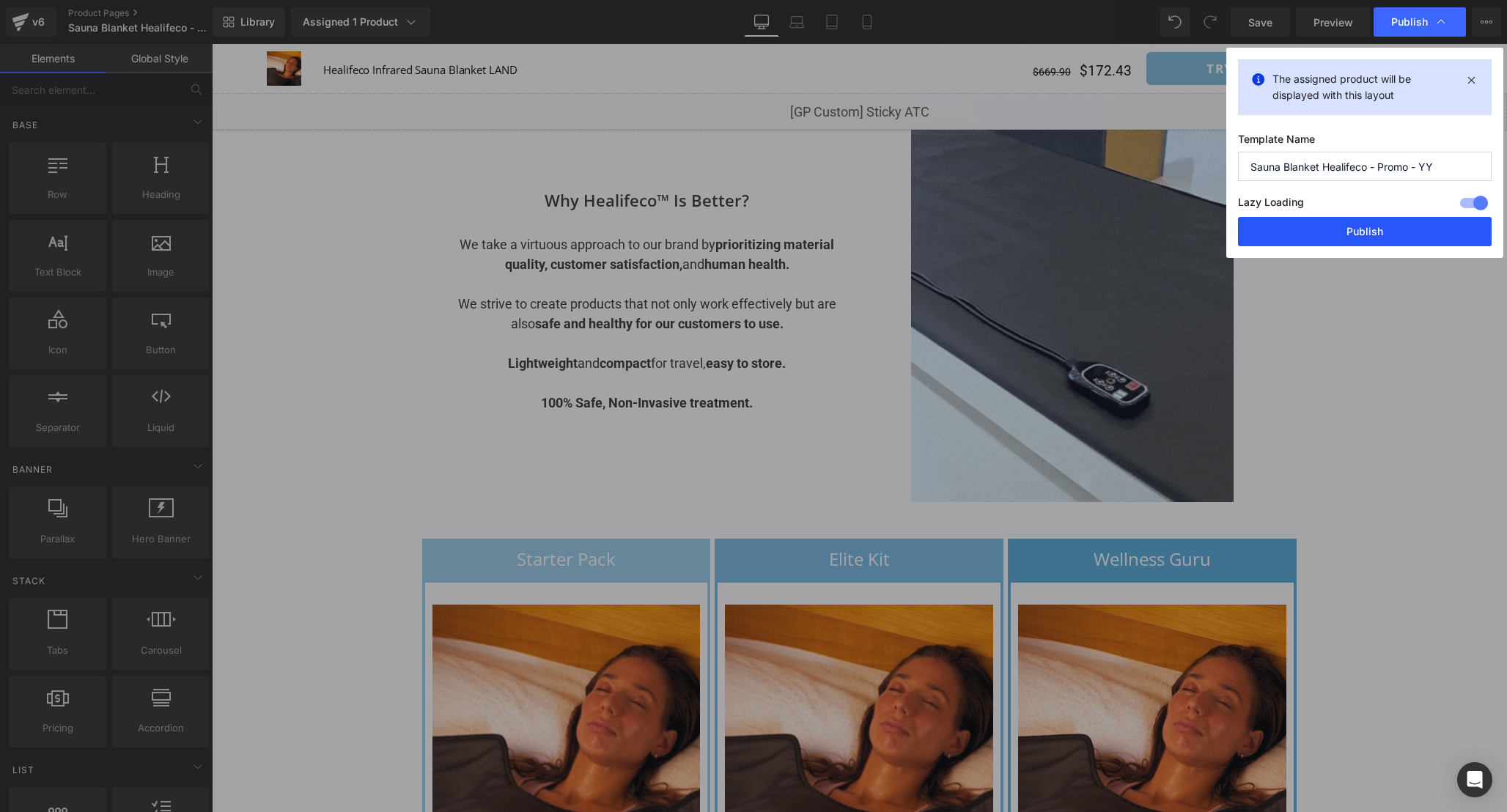
click at [1390, 237] on button "Publish" at bounding box center [1365, 231] width 254 height 29
